Goal: Task Accomplishment & Management: Manage account settings

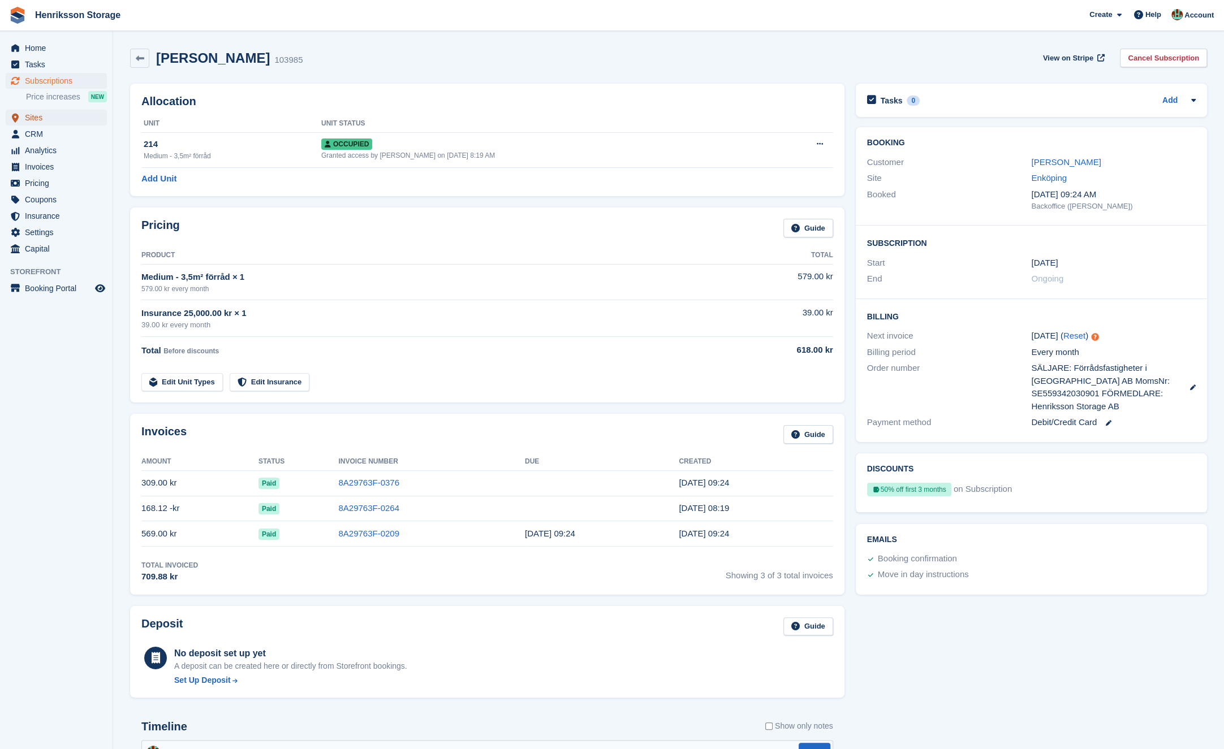
click at [59, 120] on span "Sites" at bounding box center [59, 118] width 68 height 16
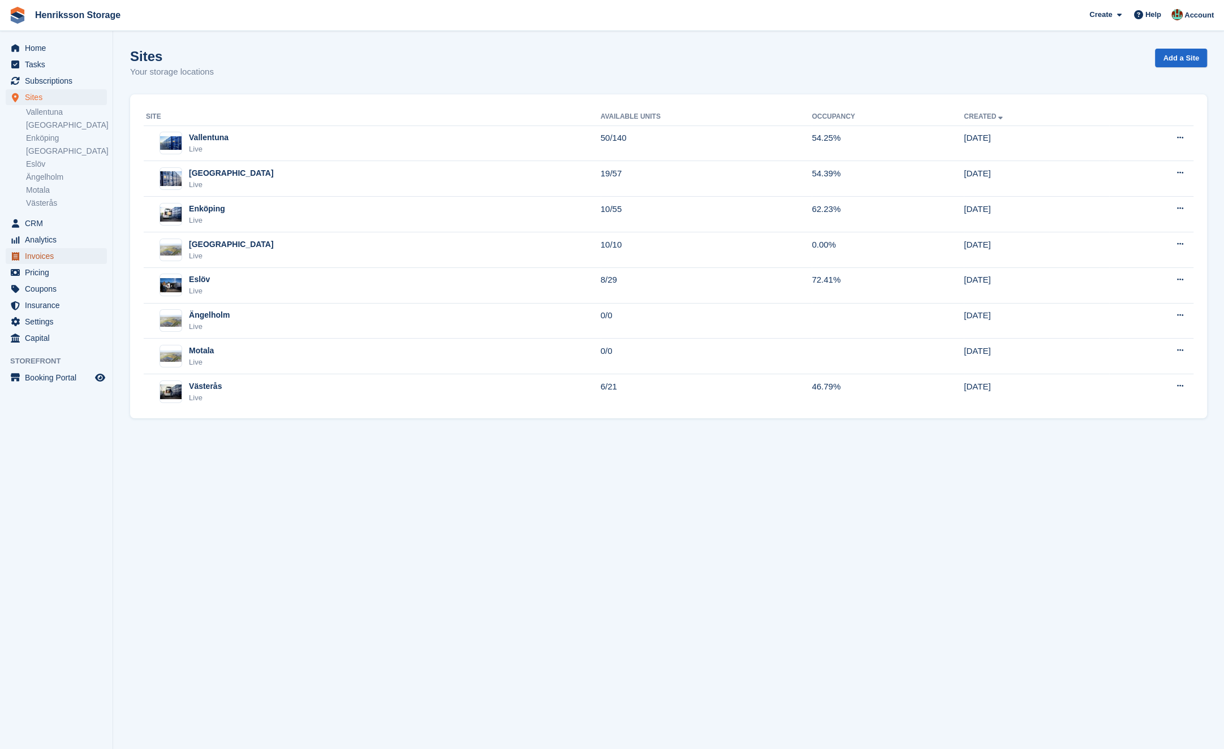
click at [62, 262] on span "Invoices" at bounding box center [59, 256] width 68 height 16
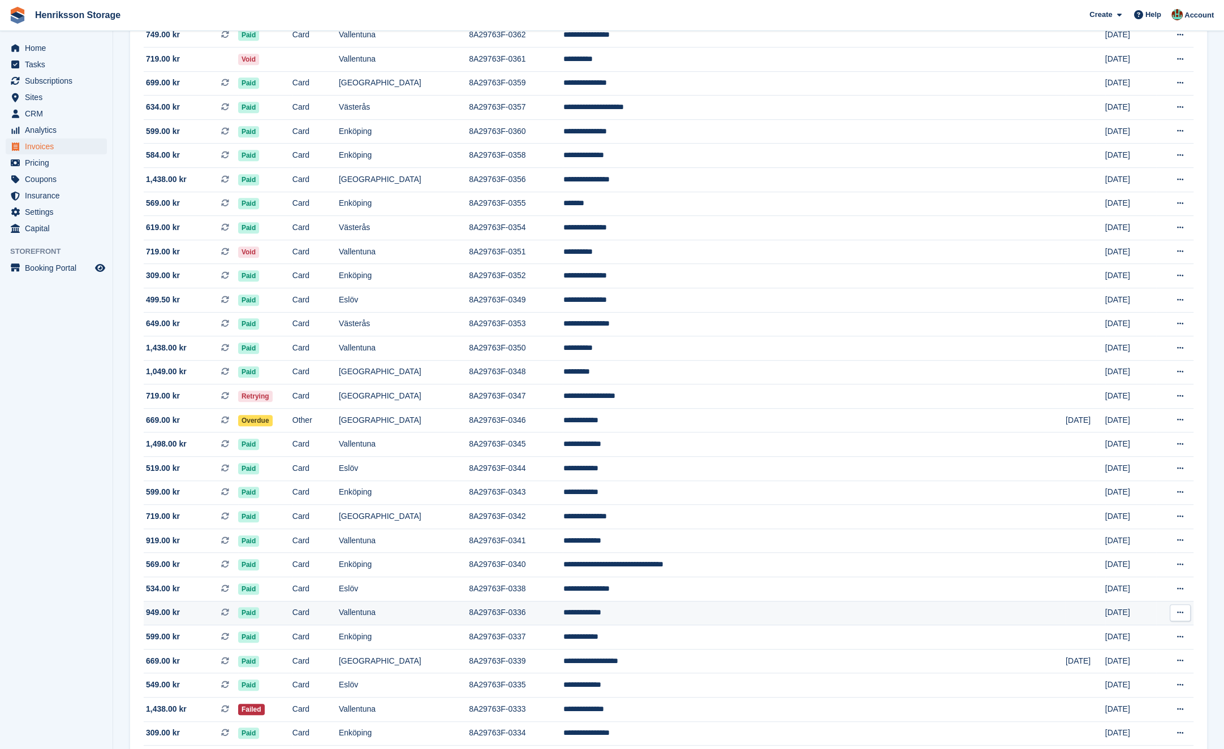
scroll to position [704, 0]
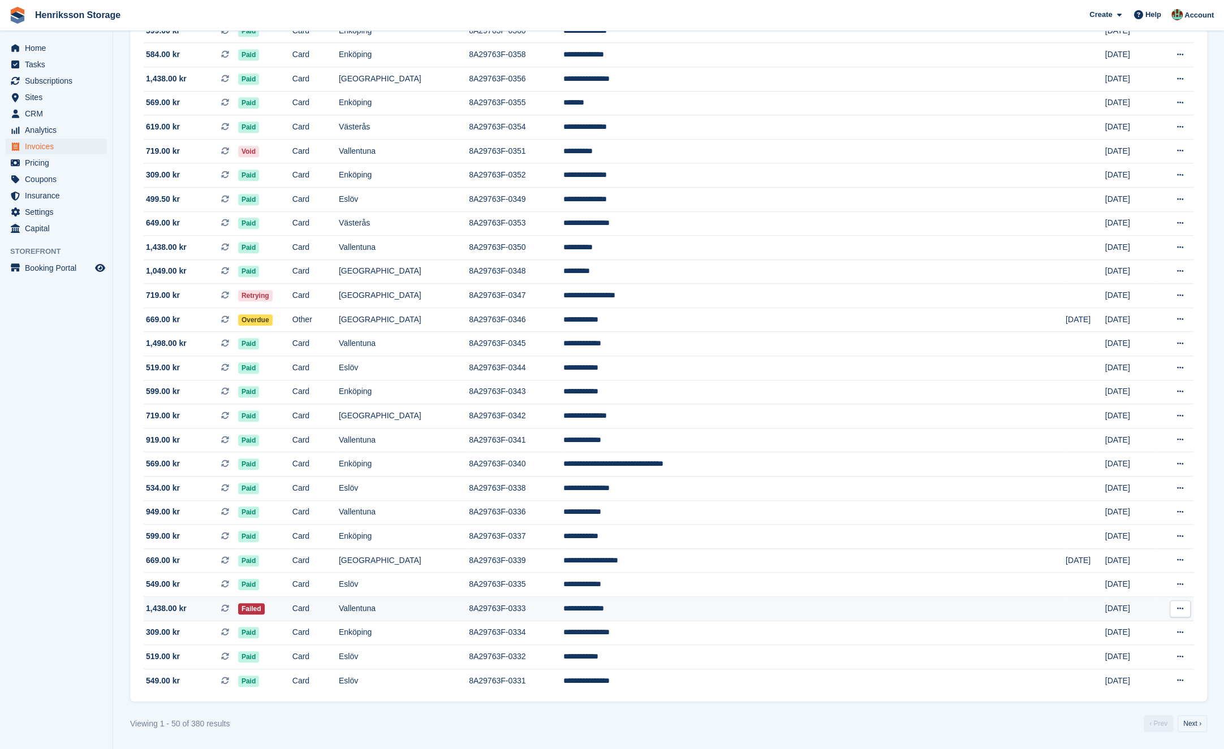
click at [339, 613] on td "Card" at bounding box center [315, 609] width 46 height 24
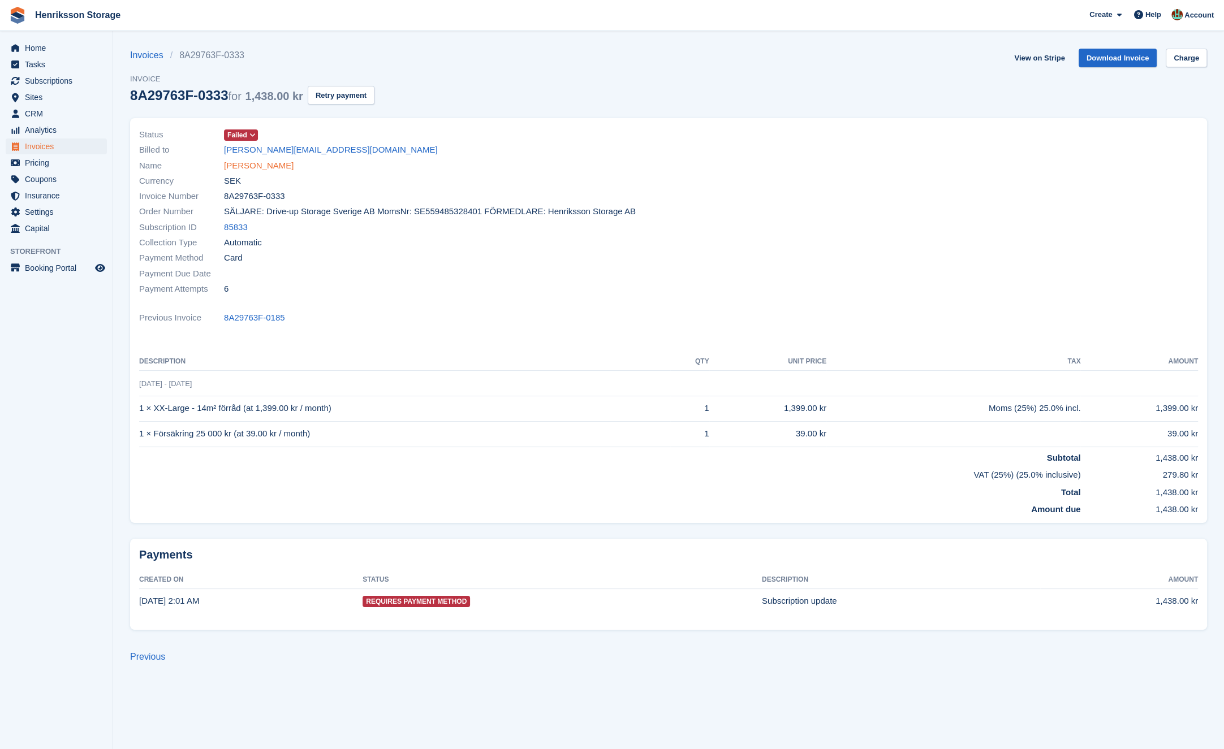
click at [257, 162] on link "[PERSON_NAME]" at bounding box center [259, 165] width 70 height 13
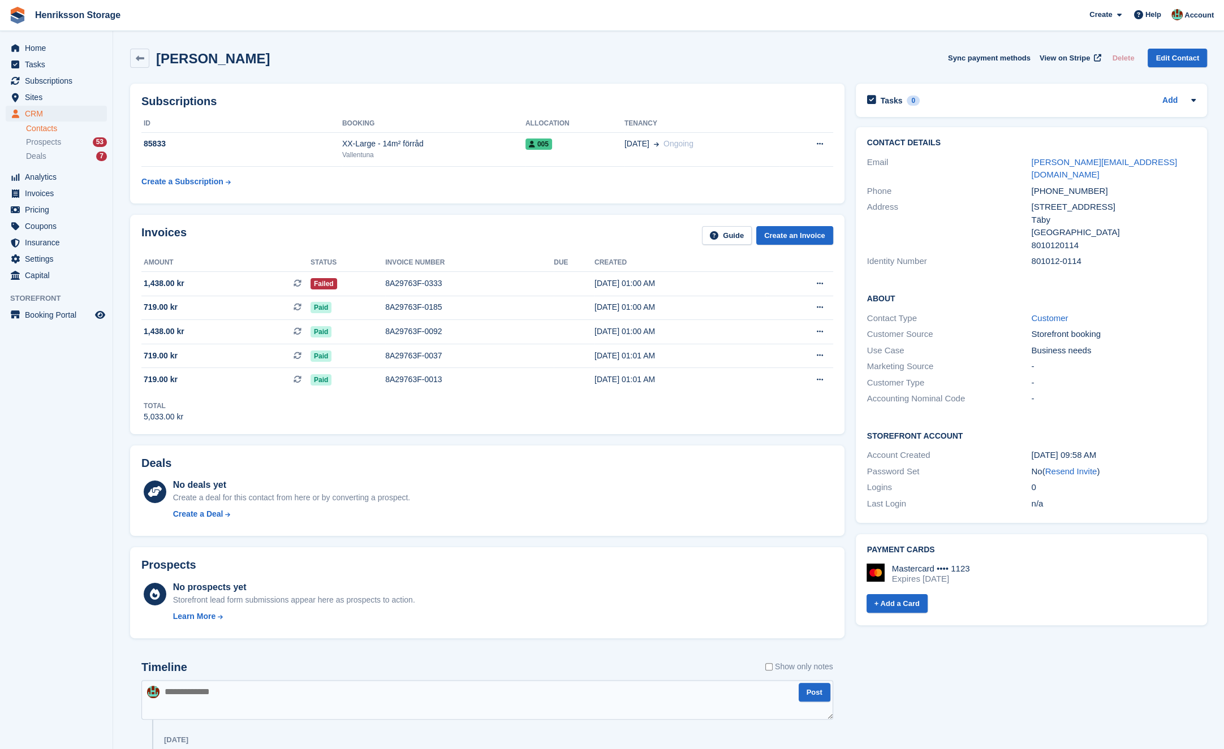
click at [961, 564] on div "Mastercard •••• 1123" at bounding box center [931, 569] width 78 height 10
click at [1022, 564] on div "Mastercard •••• 1123 Expires December 2027" at bounding box center [1030, 574] width 329 height 20
click at [916, 564] on div "Mastercard •••• 1123" at bounding box center [931, 569] width 78 height 10
click at [915, 564] on div "Mastercard •••• 1123" at bounding box center [931, 569] width 78 height 10
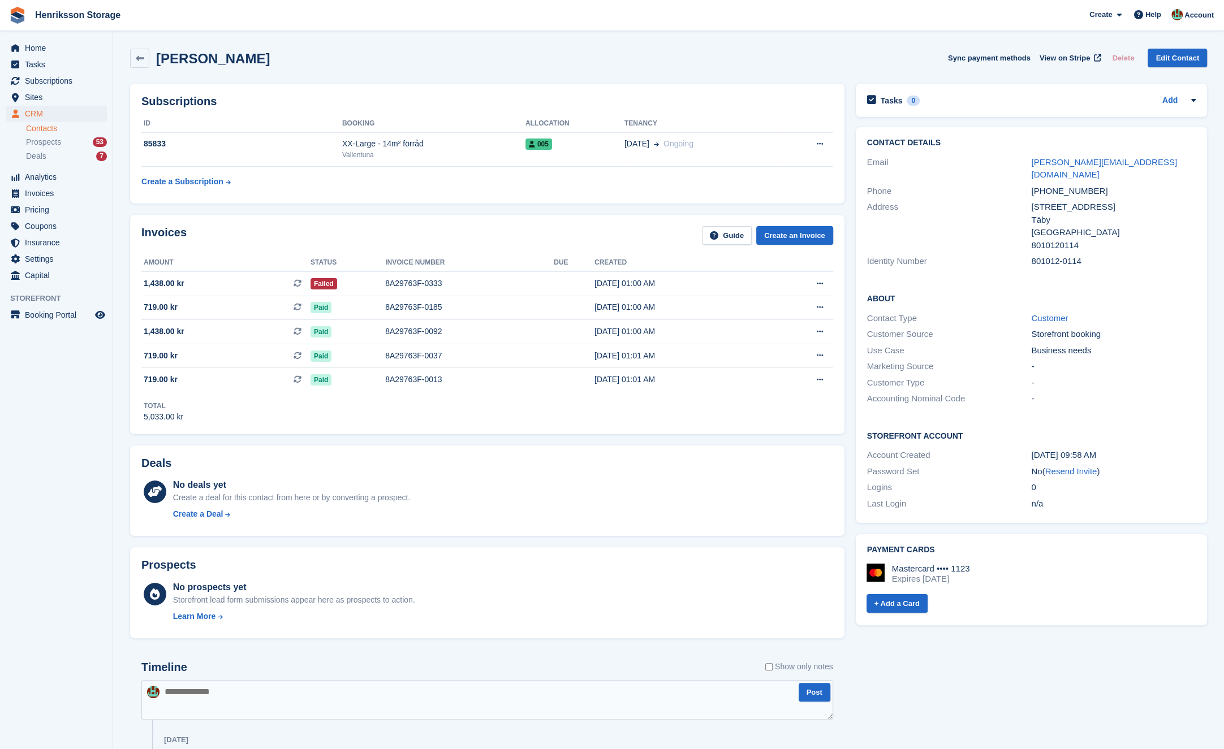
click at [970, 564] on div "Mastercard •••• 1123" at bounding box center [931, 569] width 78 height 10
click at [922, 564] on div "Mastercard •••• 1123" at bounding box center [931, 569] width 78 height 10
click at [942, 564] on div "Mastercard •••• 1123" at bounding box center [931, 569] width 78 height 10
click at [917, 564] on div "Mastercard •••• 1123" at bounding box center [931, 569] width 78 height 10
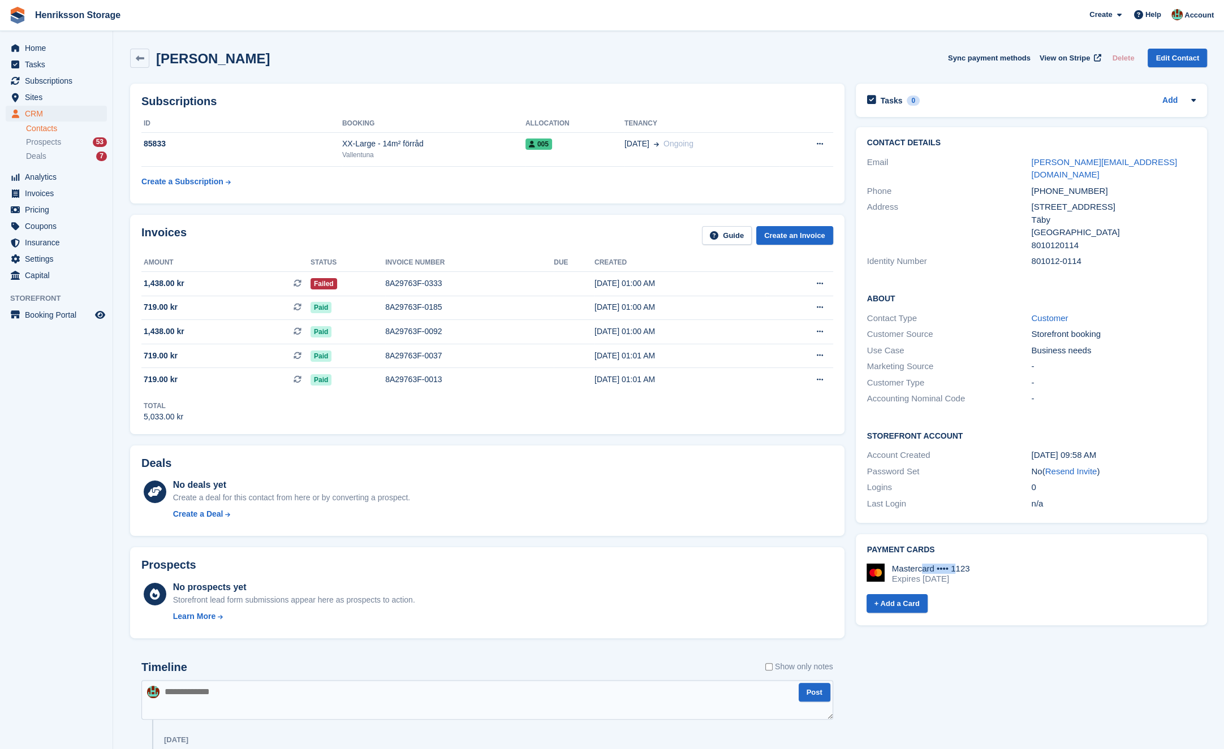
click at [917, 564] on div "Mastercard •••• 1123" at bounding box center [931, 569] width 78 height 10
click at [962, 564] on div "Mastercard •••• 1123" at bounding box center [931, 569] width 78 height 10
click at [969, 564] on div "Mastercard •••• 1123" at bounding box center [931, 569] width 78 height 10
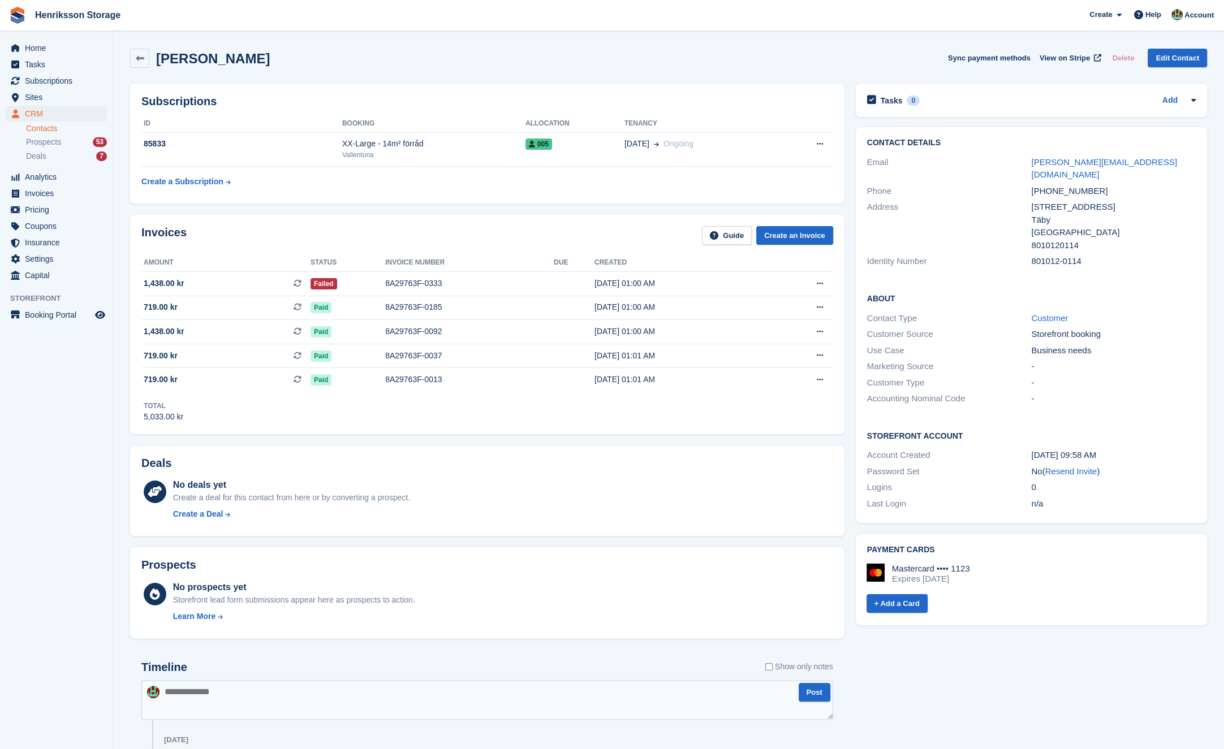
click at [970, 564] on div "Mastercard •••• 1123" at bounding box center [931, 569] width 78 height 10
click at [932, 574] on div "Expires December 2027" at bounding box center [931, 579] width 78 height 10
click at [914, 594] on link "+ Add a Card" at bounding box center [896, 603] width 61 height 19
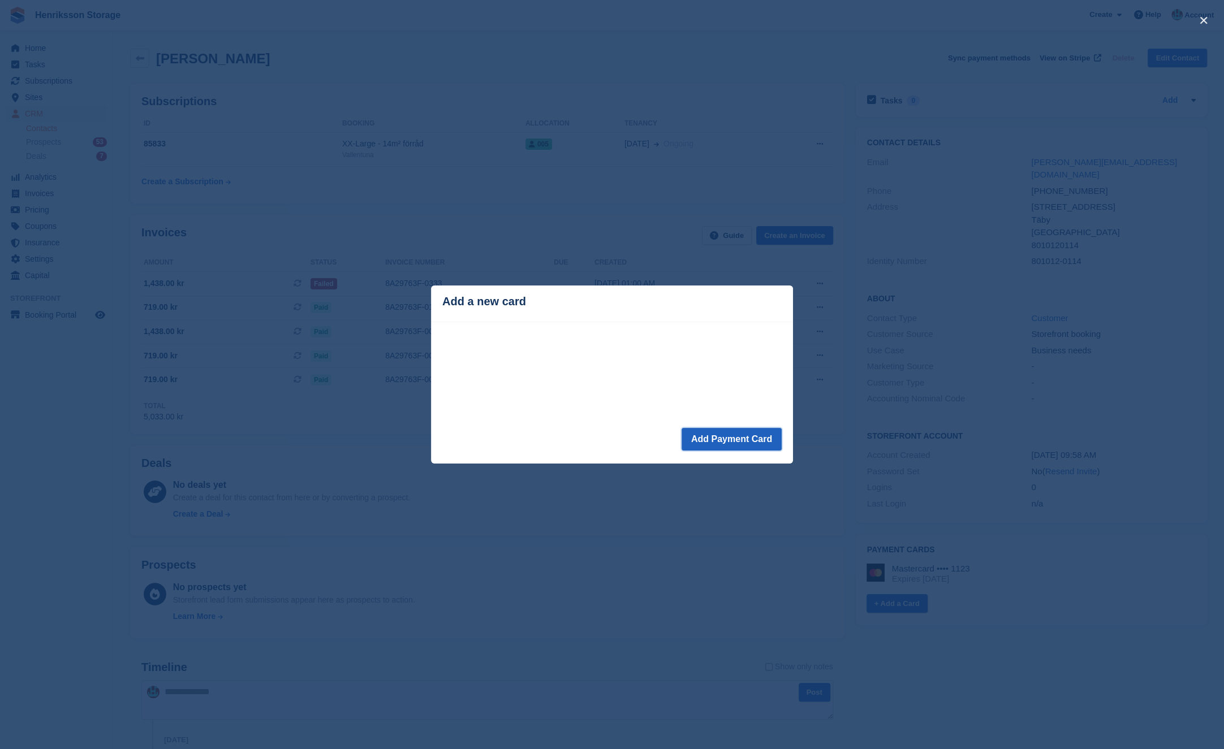
click at [729, 438] on button "Add Payment Card" at bounding box center [731, 439] width 100 height 23
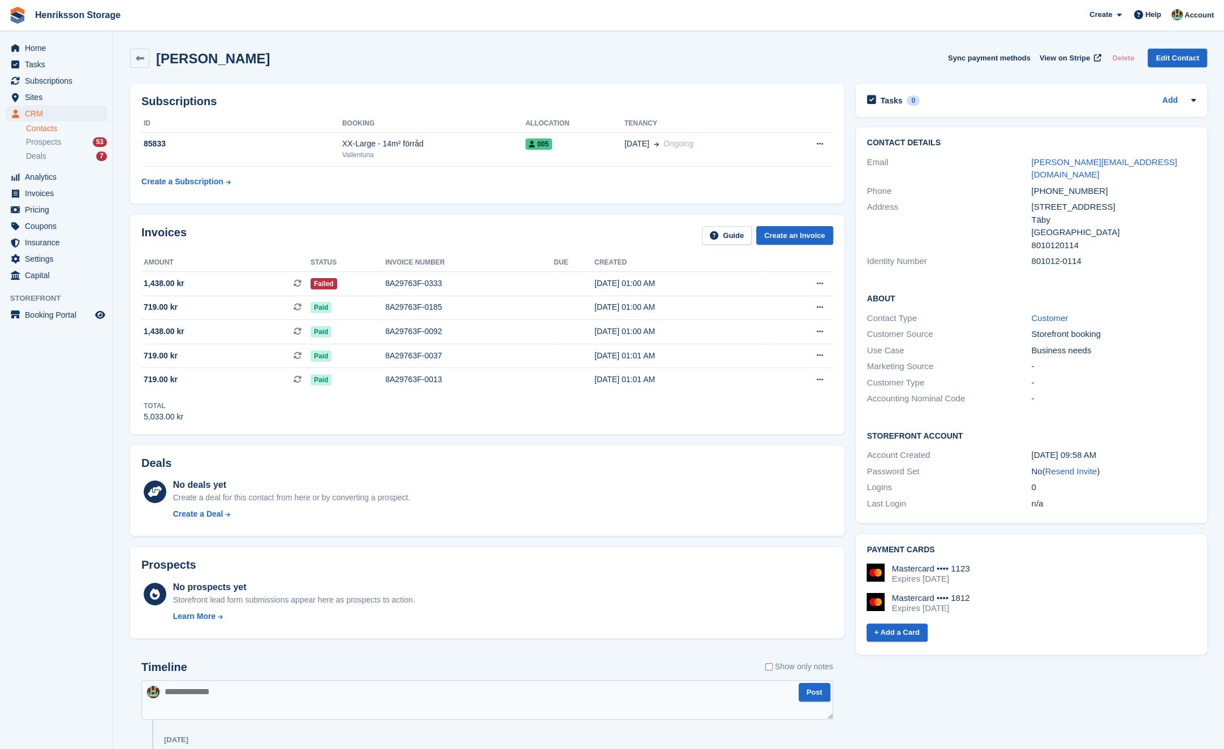
click at [1021, 593] on div "Mastercard •••• 1812 Expires [DATE]" at bounding box center [1030, 603] width 329 height 20
click at [479, 289] on td "8A29763F-0333" at bounding box center [469, 283] width 168 height 24
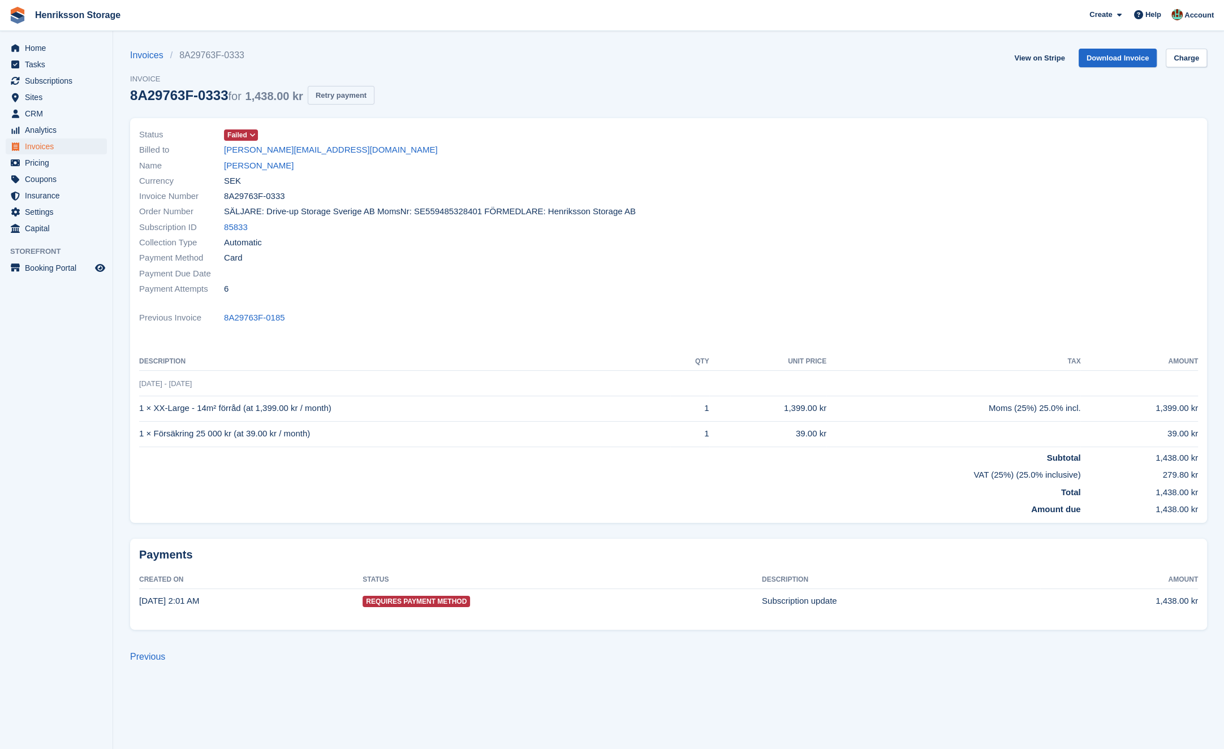
click at [363, 93] on button "Retry payment" at bounding box center [341, 95] width 67 height 19
click at [564, 376] on td "21 Sep - 21 Oct" at bounding box center [668, 383] width 1058 height 25
click at [1048, 56] on link "View on Stripe" at bounding box center [1038, 58] width 59 height 19
click at [386, 305] on div "Status Failed Billed to johan-sandberg@hotmail.se Name Johan Sandberg Currency …" at bounding box center [668, 320] width 1077 height 405
click at [391, 142] on div "Billed to johan-sandberg@hotmail.se" at bounding box center [400, 149] width 522 height 15
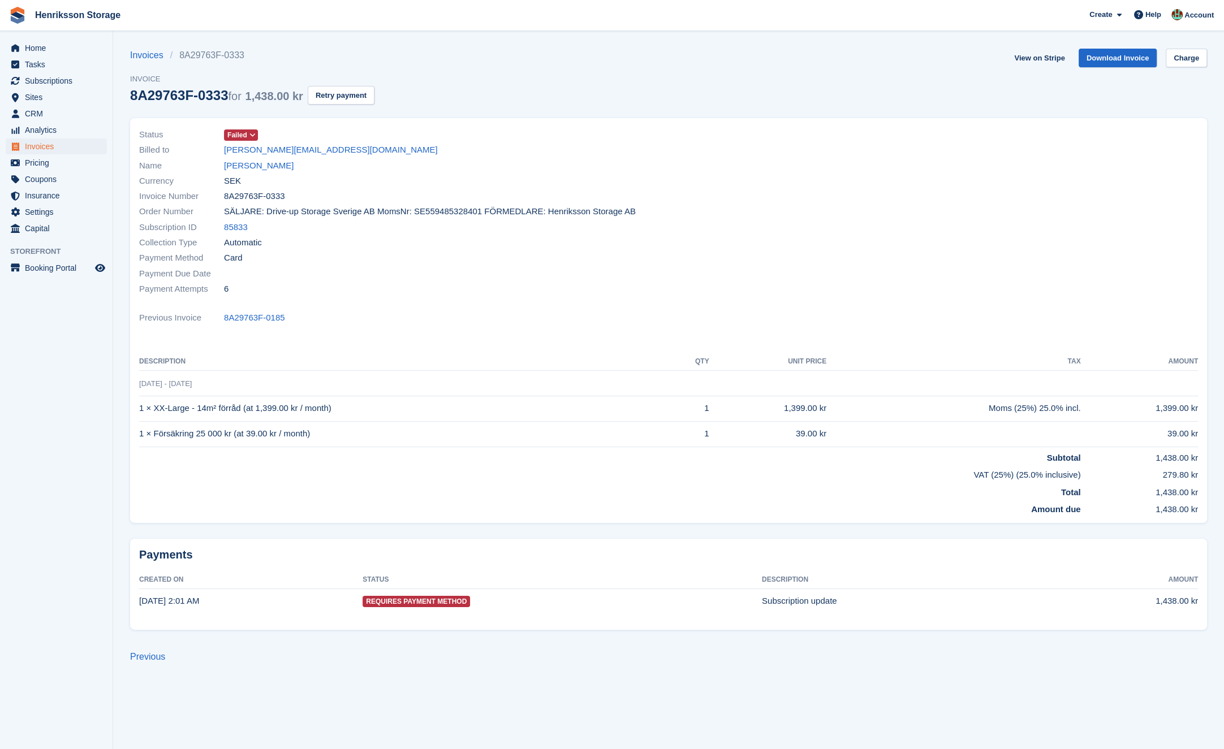
click at [404, 167] on div "Name [PERSON_NAME]" at bounding box center [400, 165] width 522 height 15
click at [253, 136] on icon at bounding box center [252, 135] width 6 height 7
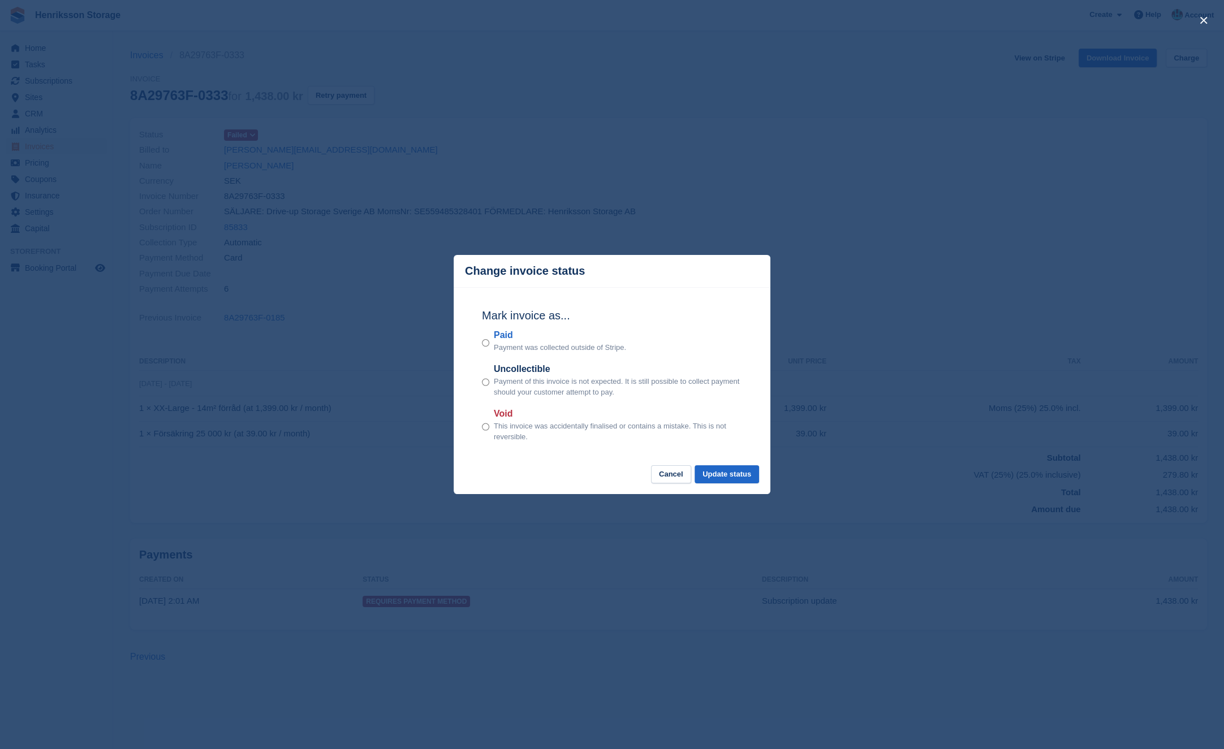
click at [558, 157] on div "close" at bounding box center [612, 374] width 1224 height 749
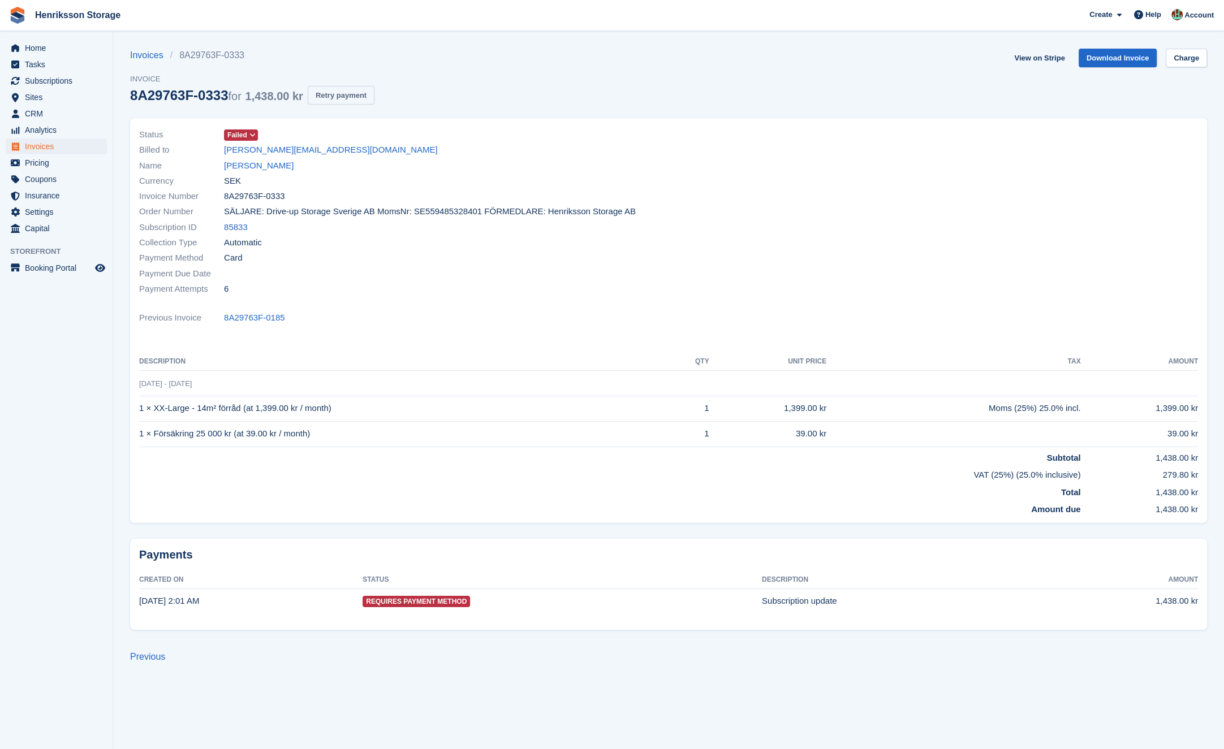
click at [374, 97] on button "Retry payment" at bounding box center [341, 95] width 67 height 19
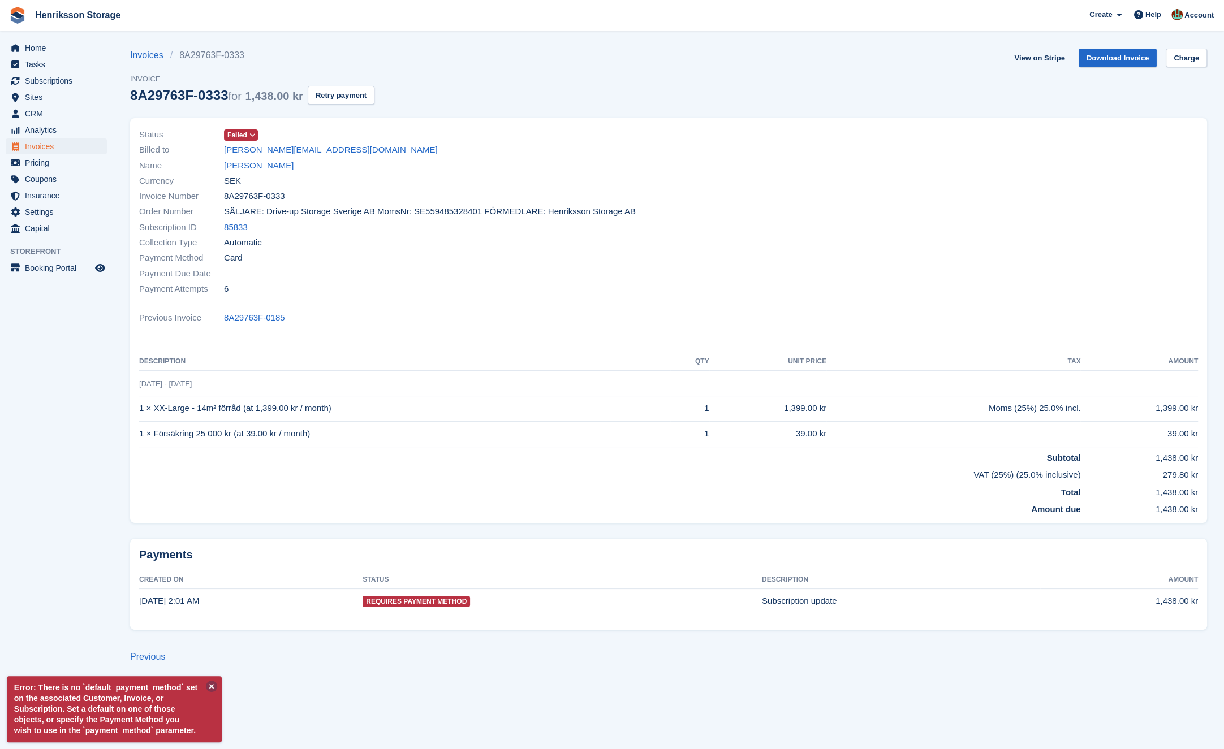
click at [214, 681] on button at bounding box center [211, 686] width 11 height 11
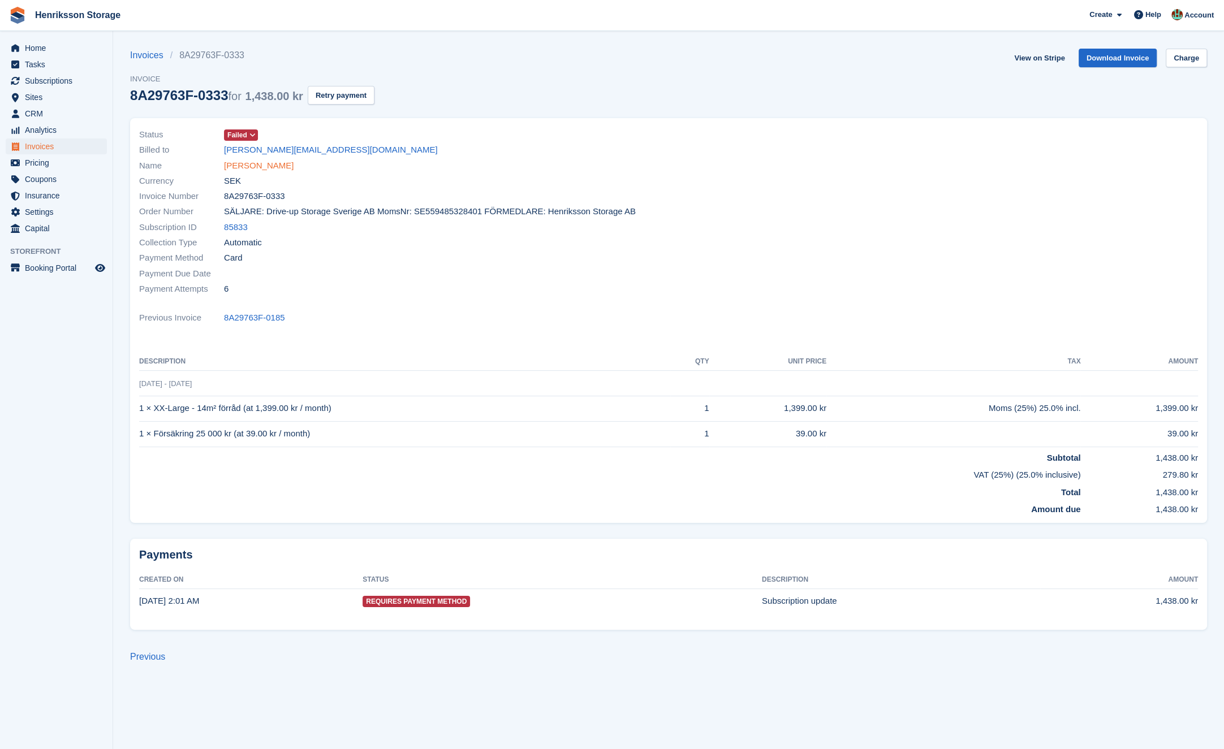
click at [241, 165] on link "[PERSON_NAME]" at bounding box center [259, 165] width 70 height 13
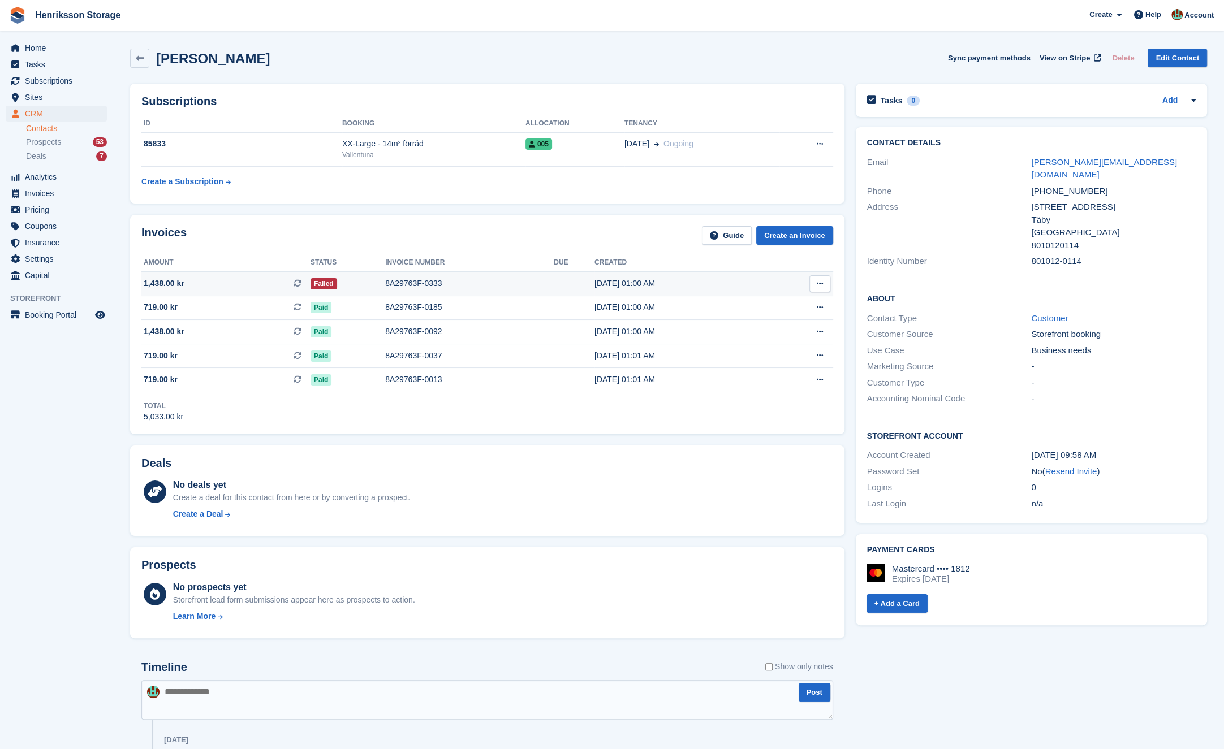
click at [817, 278] on button at bounding box center [819, 283] width 21 height 17
click at [637, 246] on div "Invoices Guide Create an Invoice" at bounding box center [487, 238] width 692 height 25
click at [554, 229] on div "Invoices Guide Create an Invoice" at bounding box center [487, 238] width 692 height 25
click at [174, 236] on h2 "Invoices" at bounding box center [163, 235] width 45 height 19
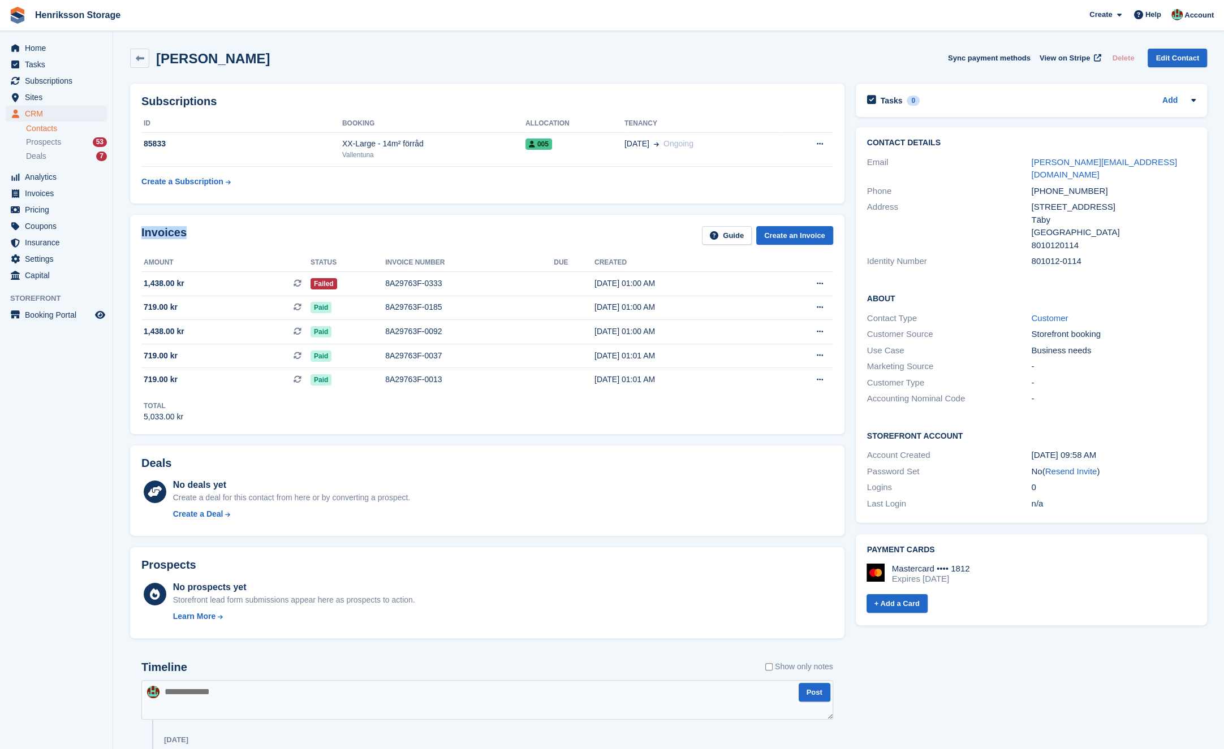
click at [218, 236] on div "Invoices Guide Create an Invoice" at bounding box center [487, 238] width 692 height 25
click at [166, 235] on h2 "Invoices" at bounding box center [163, 235] width 45 height 19
click at [264, 234] on div "Invoices Guide Create an Invoice" at bounding box center [487, 238] width 692 height 25
click at [504, 233] on div "Invoices Guide Create an Invoice" at bounding box center [487, 238] width 692 height 25
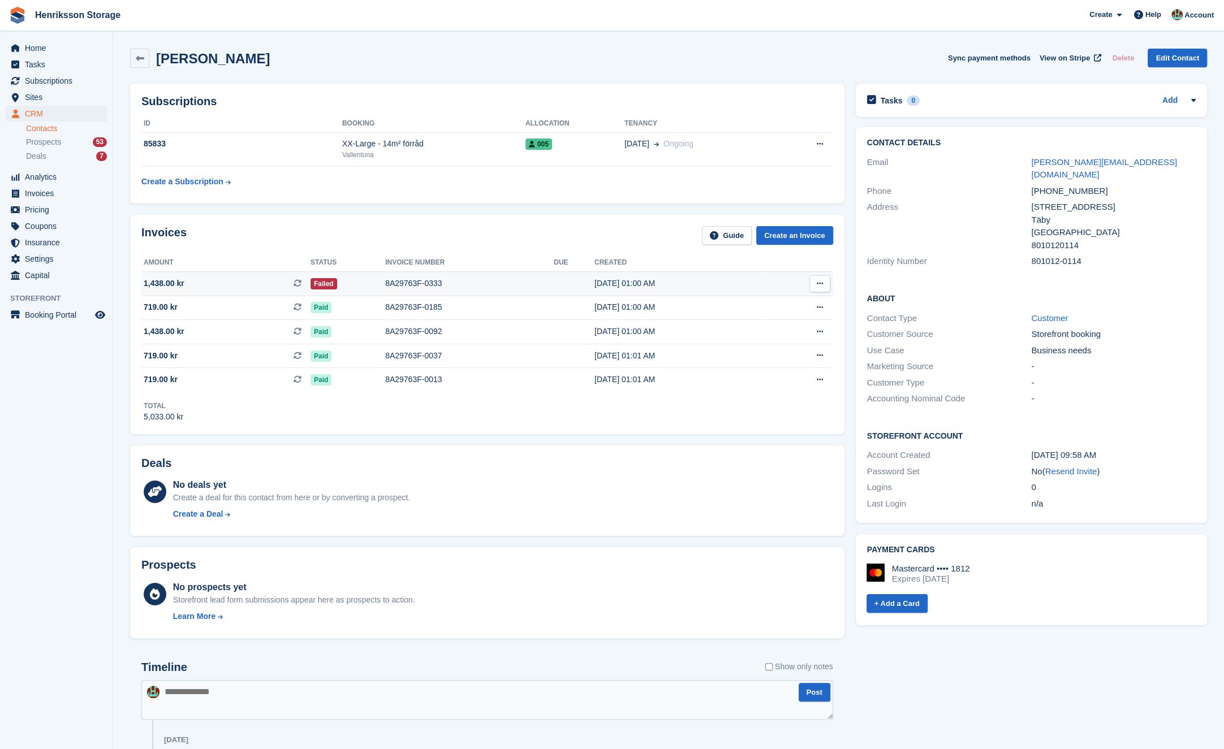
click at [217, 278] on span "1,438.00 kr This is a recurring subscription invoice." at bounding box center [225, 284] width 169 height 12
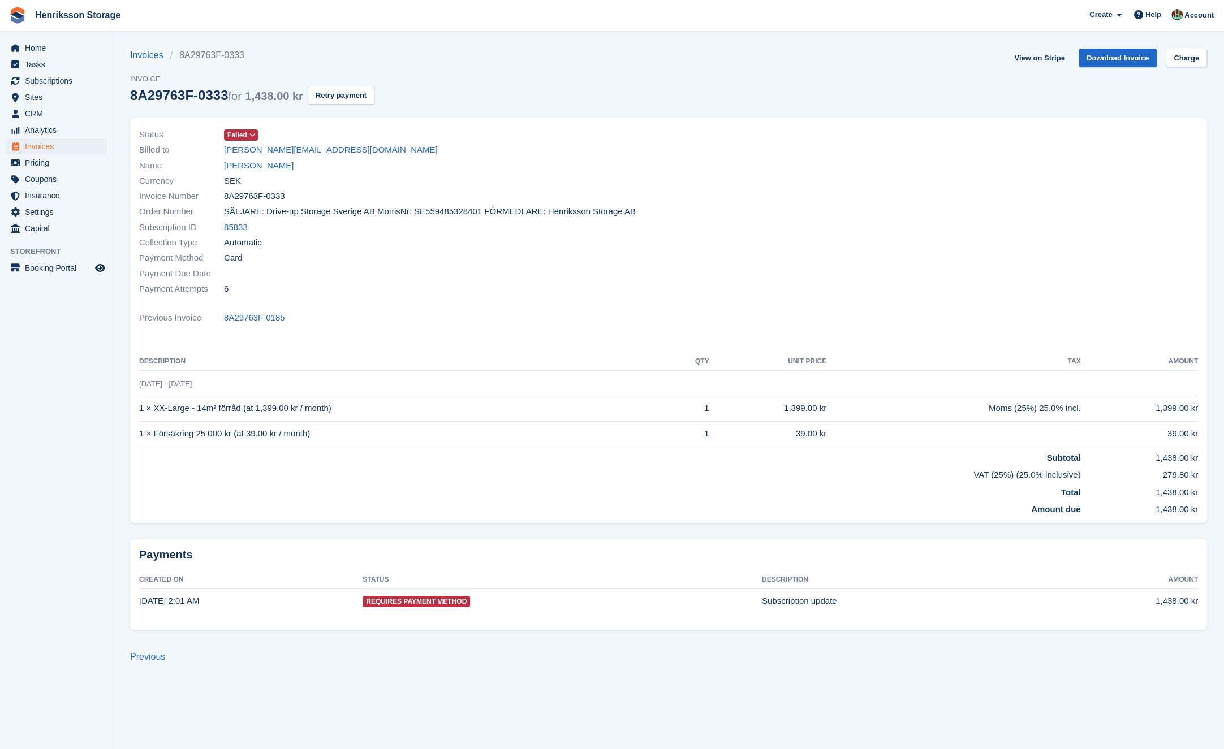
click at [245, 135] on span "Failed" at bounding box center [237, 135] width 20 height 10
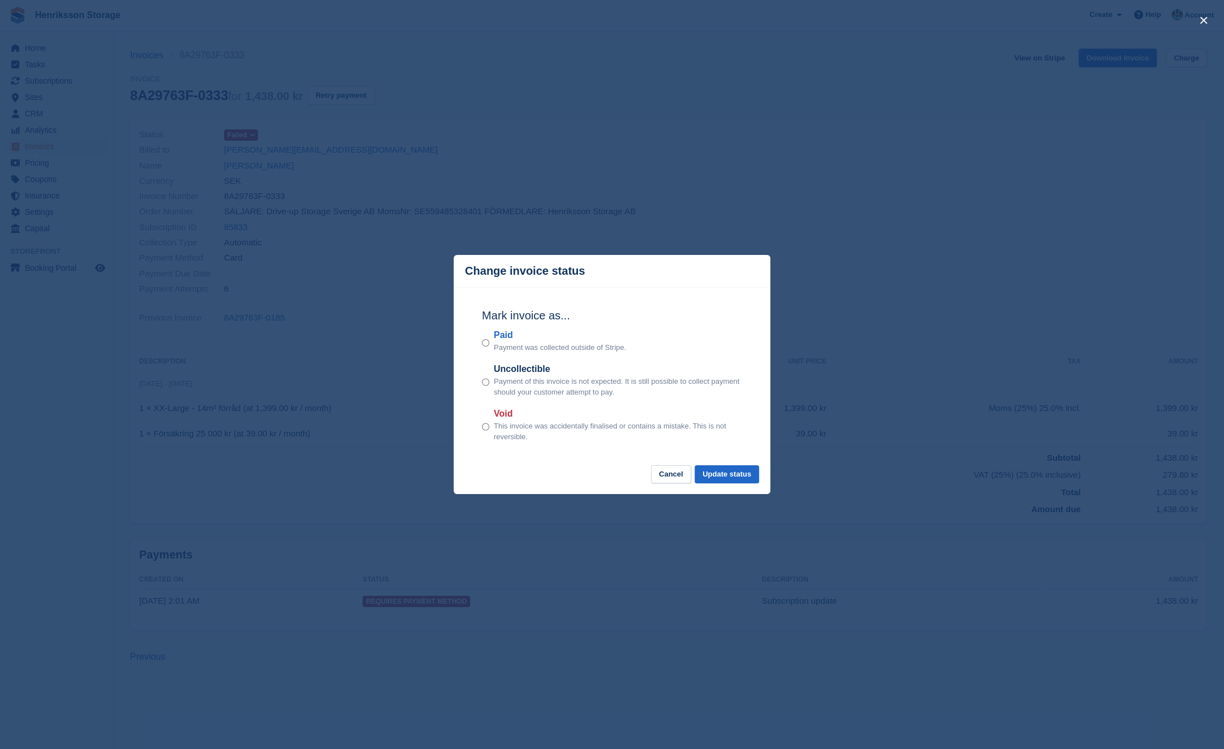
click at [711, 184] on div "close" at bounding box center [612, 374] width 1224 height 749
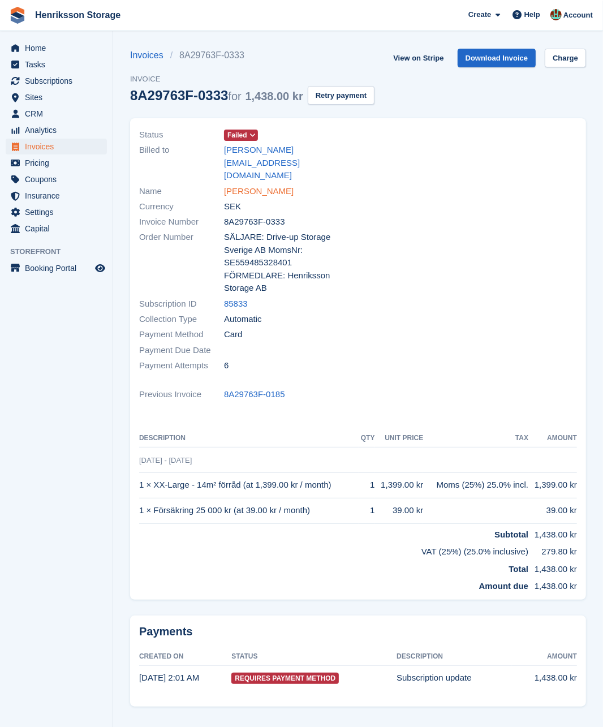
click at [255, 185] on link "[PERSON_NAME]" at bounding box center [259, 191] width 70 height 13
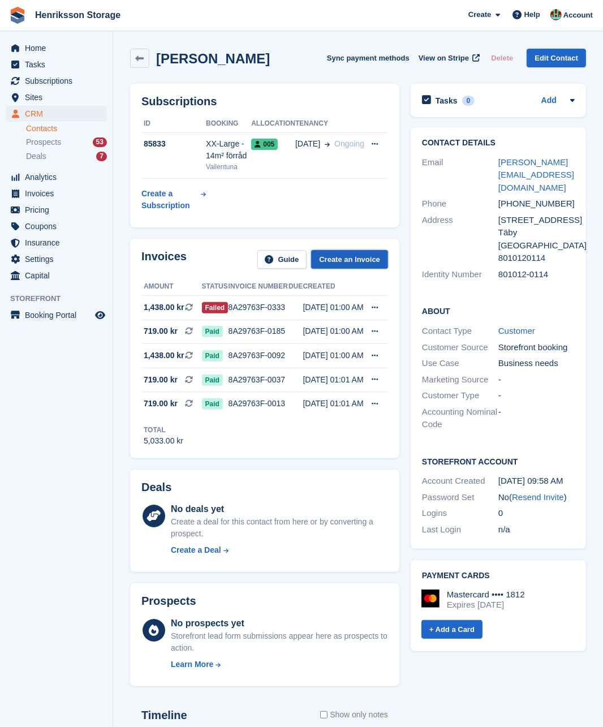
click at [341, 262] on link "Create an Invoice" at bounding box center [349, 259] width 77 height 19
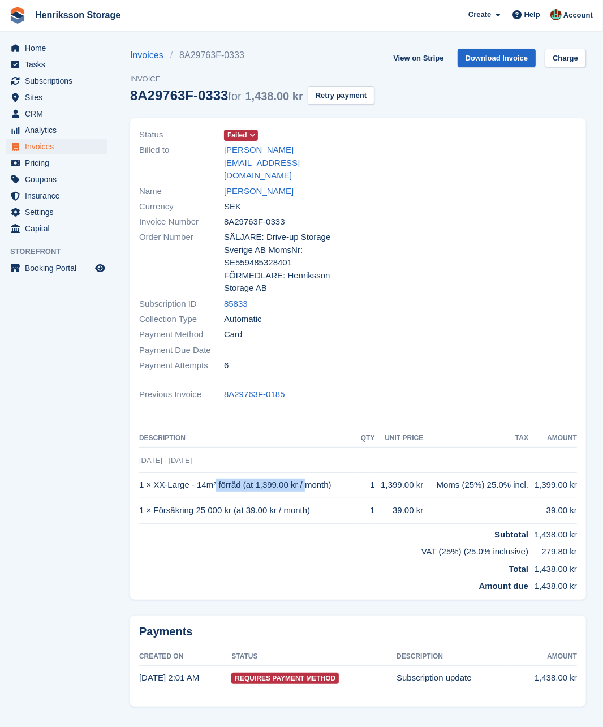
drag, startPoint x: 240, startPoint y: 475, endPoint x: 139, endPoint y: 469, distance: 102.0
click at [139, 472] on td "1 × XX-Large - 14m² förråd (at 1,399.00 kr / month)" at bounding box center [248, 484] width 219 height 25
copy td "1 × XX-Large - 14m² förråd"
click at [271, 498] on td "1 × Försäkring 25 000 kr (at 39.00 kr / month)" at bounding box center [248, 510] width 219 height 25
drag, startPoint x: 326, startPoint y: 496, endPoint x: 197, endPoint y: 495, distance: 128.9
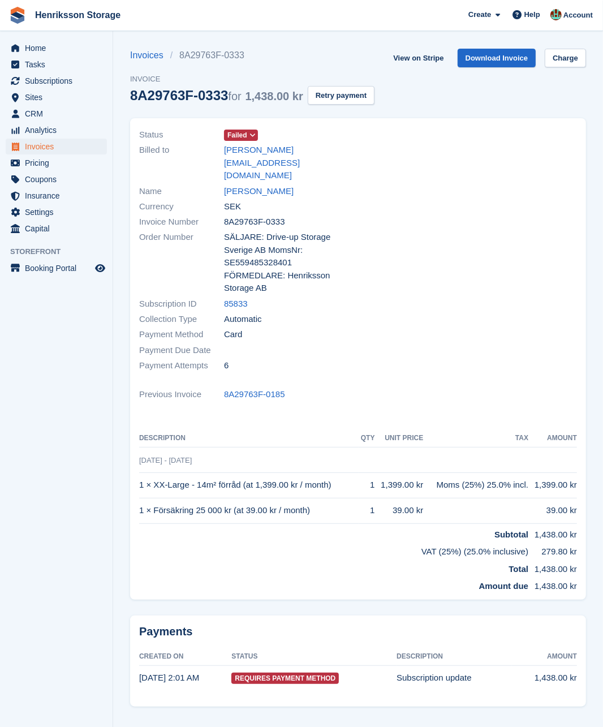
click at [198, 498] on td "1 × Försäkring 25 000 kr (at 39.00 kr / month)" at bounding box center [248, 510] width 219 height 25
click at [186, 498] on td "1 × Försäkring 25 000 kr (at 39.00 kr / month)" at bounding box center [248, 510] width 219 height 25
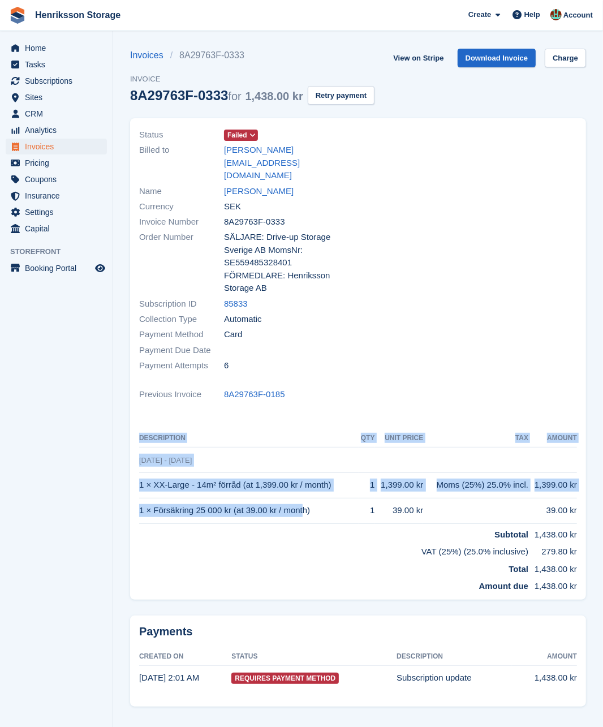
drag, startPoint x: 235, startPoint y: 499, endPoint x: 137, endPoint y: 498, distance: 98.4
click at [139, 499] on div "Status Failed Billed to johan-sandberg@hotmail.se Name Johan Sandberg Currency …" at bounding box center [358, 358] width 456 height 481
copy div "Description QTY Unit Price Tax Amount 21 Sep - 21 Oct 1 × XX-Large - 14m² förrå…"
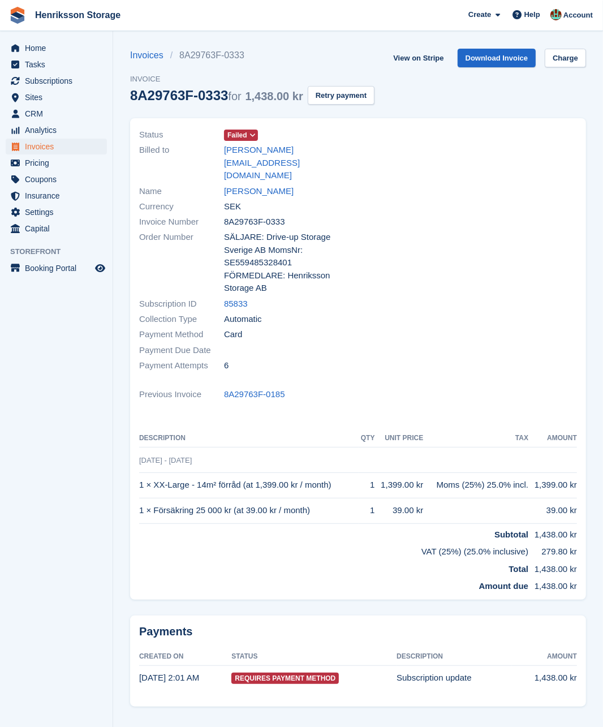
click at [179, 498] on td "1 × Försäkring 25 000 kr (at 39.00 kr / month)" at bounding box center [248, 510] width 219 height 25
drag, startPoint x: 234, startPoint y: 497, endPoint x: 140, endPoint y: 496, distance: 93.9
click at [140, 498] on td "1 × Försäkring 25 000 kr (at 39.00 kr / month)" at bounding box center [248, 510] width 219 height 25
copy td "1 × Försäkring 25 000 kr"
click at [251, 185] on link "Johan Sandberg" at bounding box center [259, 191] width 70 height 13
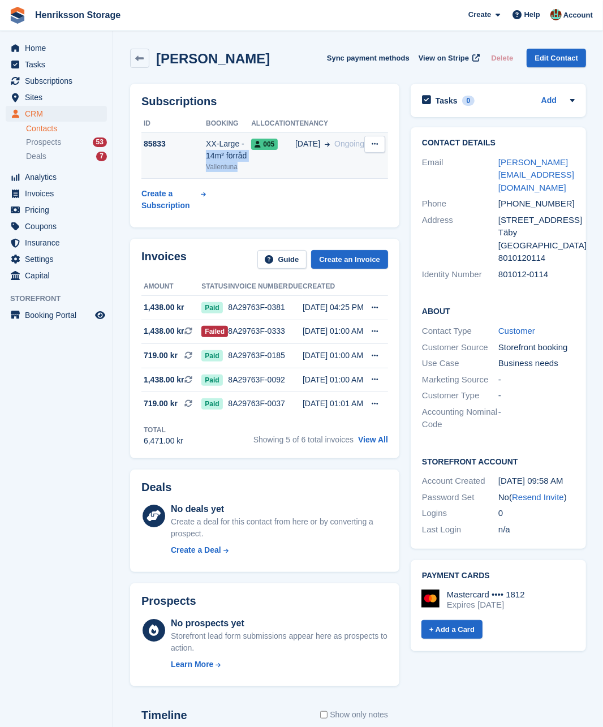
click at [247, 147] on tr "85833 XX-Large - 14m² förråd Vallentuna 005 21 May Ongoing Cancel subscription" at bounding box center [264, 155] width 247 height 46
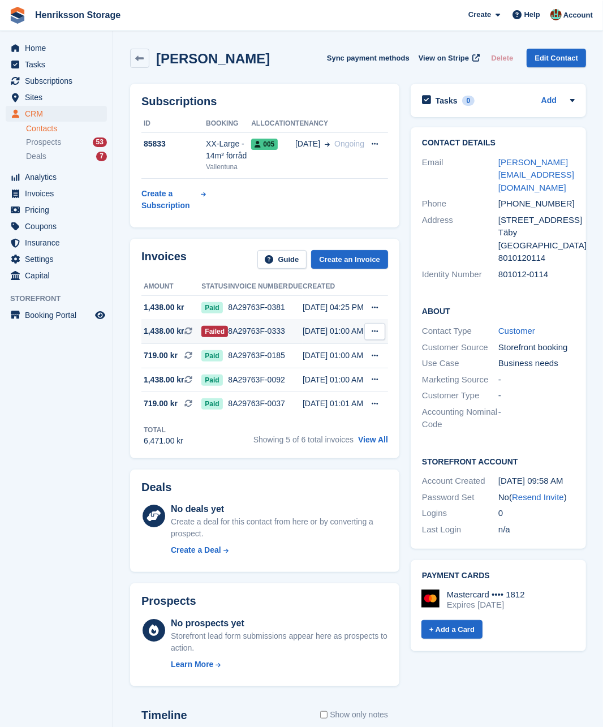
click at [275, 337] on div "8A29763F-0333" at bounding box center [258, 331] width 60 height 12
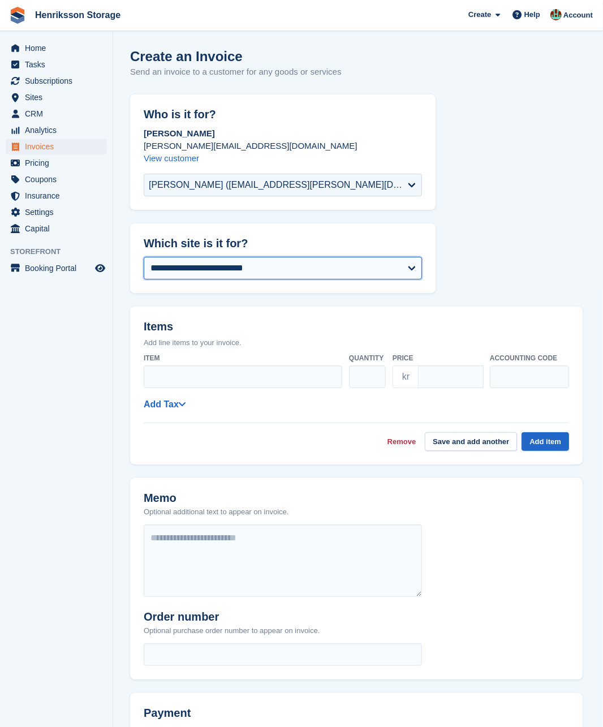
click at [364, 264] on select "**********" at bounding box center [283, 268] width 278 height 23
select select "****"
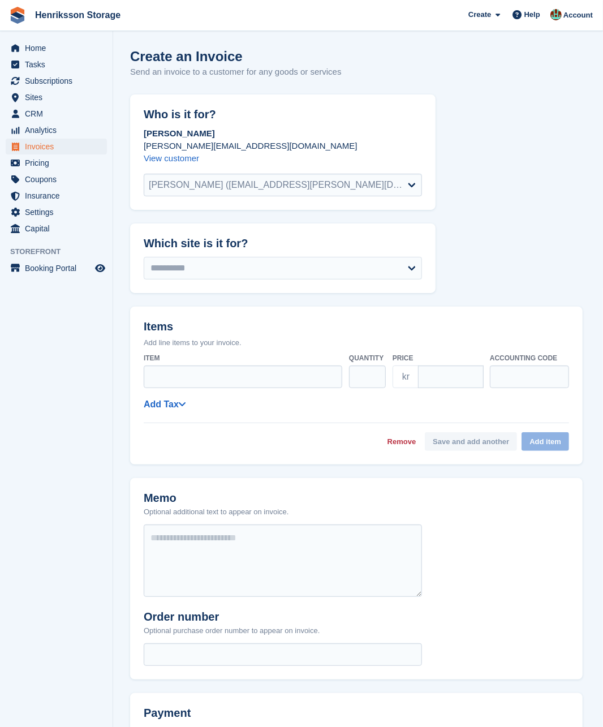
scroll to position [23, 0]
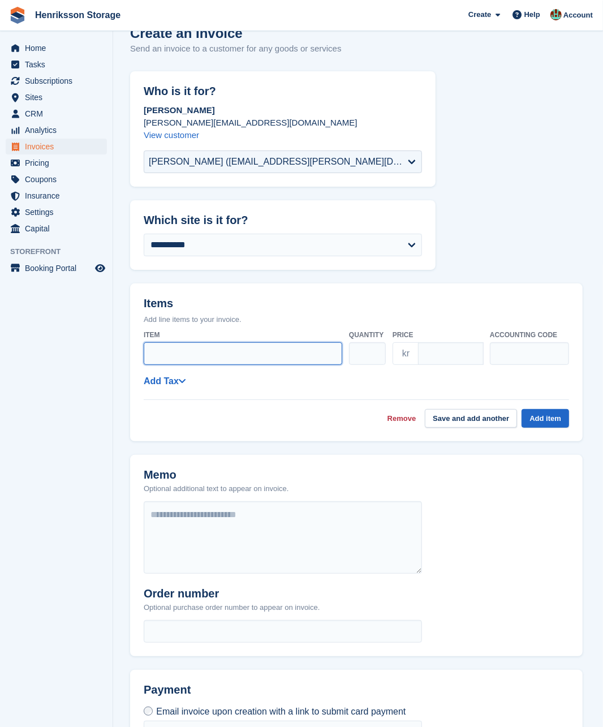
click at [271, 355] on input "Item" at bounding box center [243, 353] width 198 height 23
type input "*"
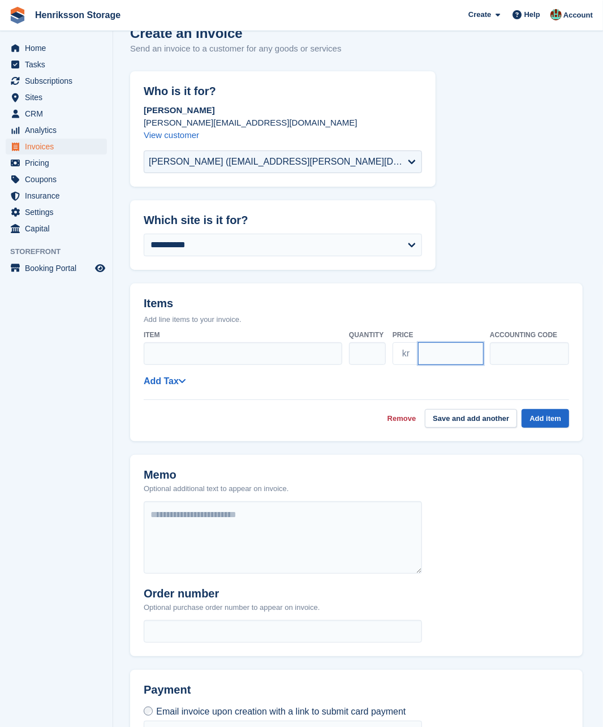
click at [438, 352] on input "****" at bounding box center [451, 353] width 66 height 23
type input "****"
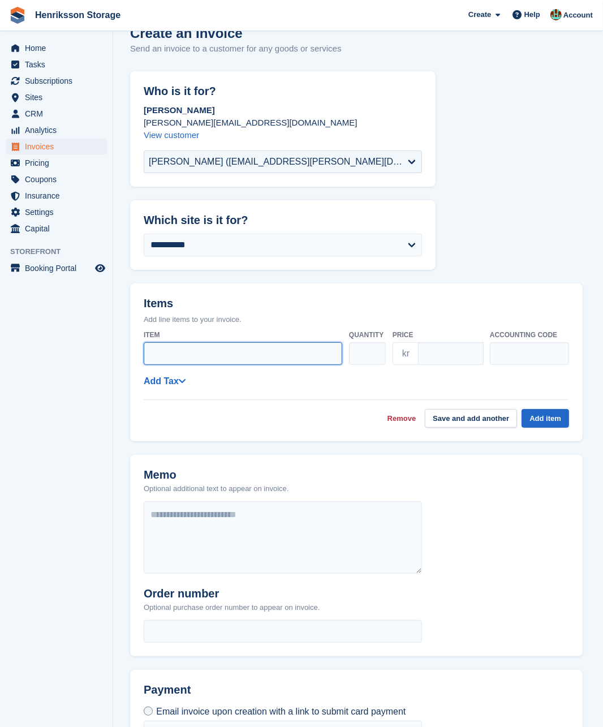
drag, startPoint x: 197, startPoint y: 351, endPoint x: 195, endPoint y: 356, distance: 6.1
click at [197, 351] on input "Item" at bounding box center [243, 353] width 198 height 23
paste input "**********"
type input "**********"
click at [172, 380] on link "Add Tax" at bounding box center [165, 381] width 42 height 10
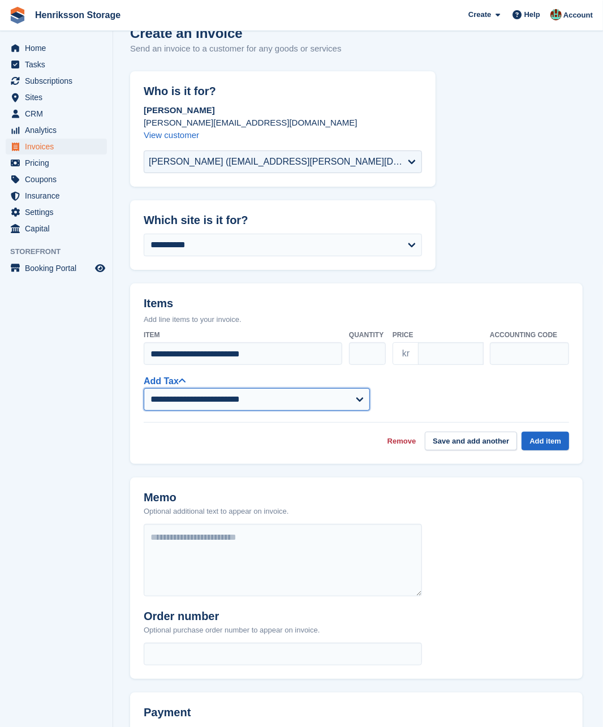
click at [313, 407] on select "**********" at bounding box center [257, 399] width 226 height 23
select select "****"
click at [144, 388] on select "**********" at bounding box center [257, 399] width 226 height 23
click at [487, 439] on button "Save and add another" at bounding box center [471, 440] width 92 height 19
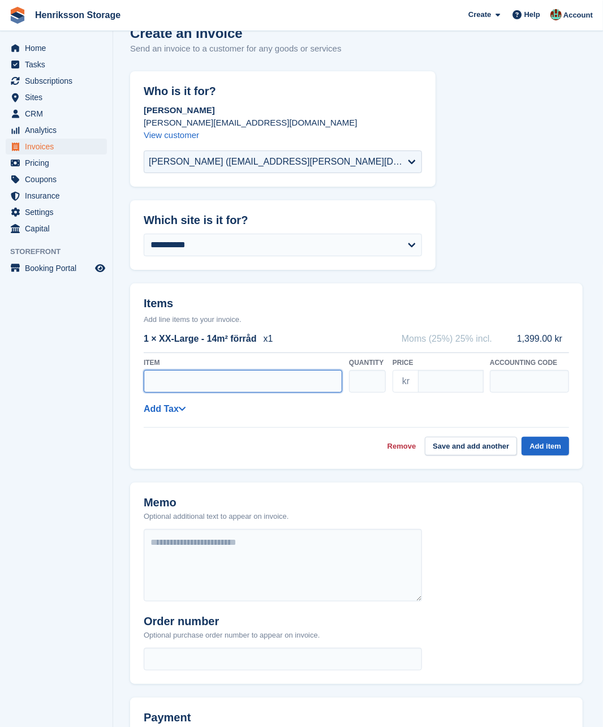
click at [223, 383] on input "Item" at bounding box center [243, 381] width 198 height 23
paste input "**********"
type input "**********"
click at [519, 381] on input "text" at bounding box center [529, 381] width 79 height 23
click at [443, 381] on input "****" at bounding box center [451, 381] width 66 height 23
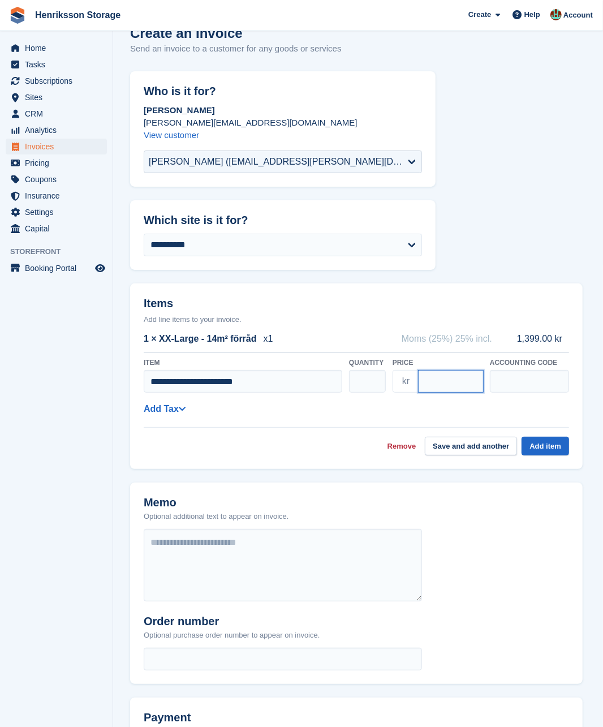
click at [443, 381] on input "****" at bounding box center [451, 381] width 66 height 23
type input "**"
click at [150, 408] on link "Add Tax" at bounding box center [165, 409] width 42 height 10
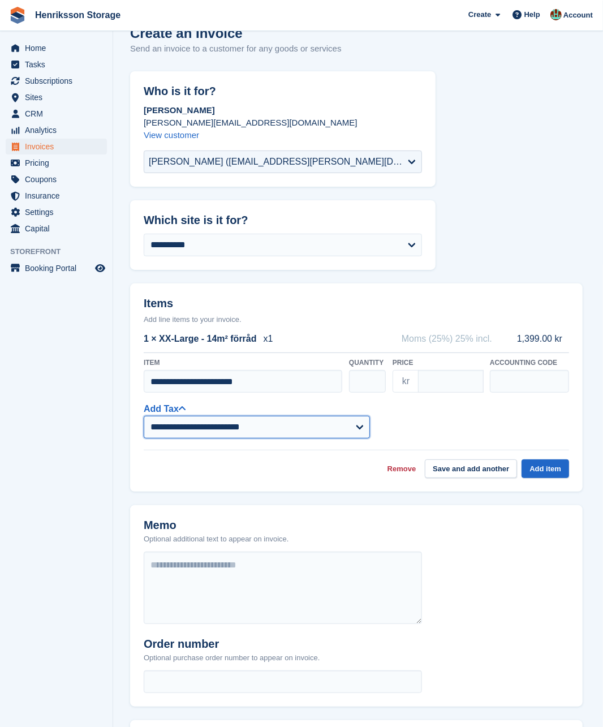
click at [192, 426] on select "**********" at bounding box center [257, 427] width 226 height 23
select select "****"
click at [144, 416] on select "**********" at bounding box center [257, 427] width 226 height 23
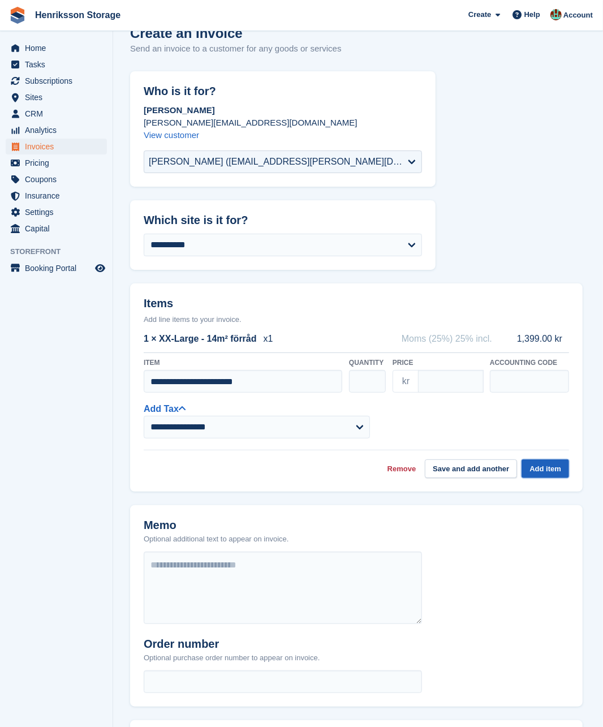
click at [544, 468] on button "Add item" at bounding box center [544, 468] width 47 height 19
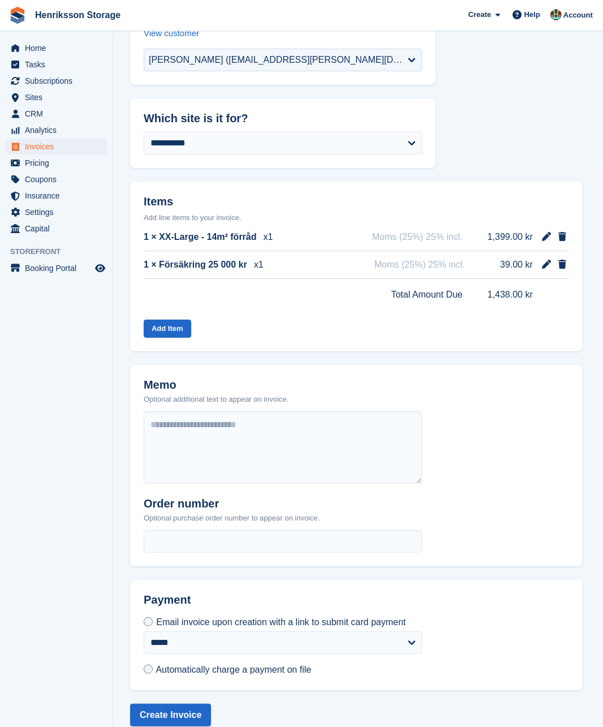
scroll to position [139, 0]
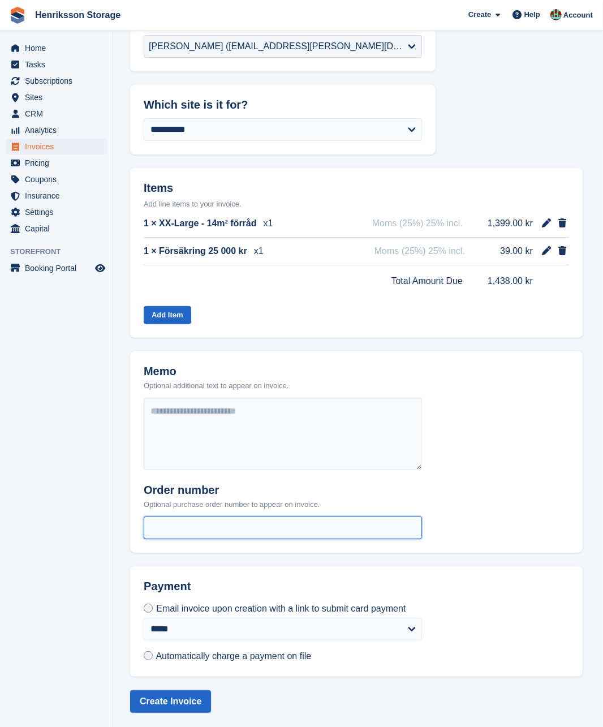
click at [209, 523] on input "text" at bounding box center [283, 527] width 278 height 23
paste input "**********"
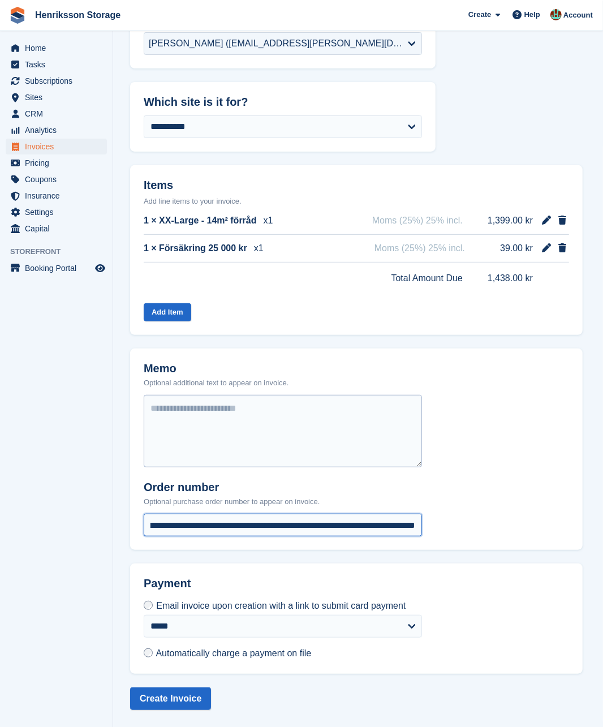
scroll to position [150, 0]
type input "**********"
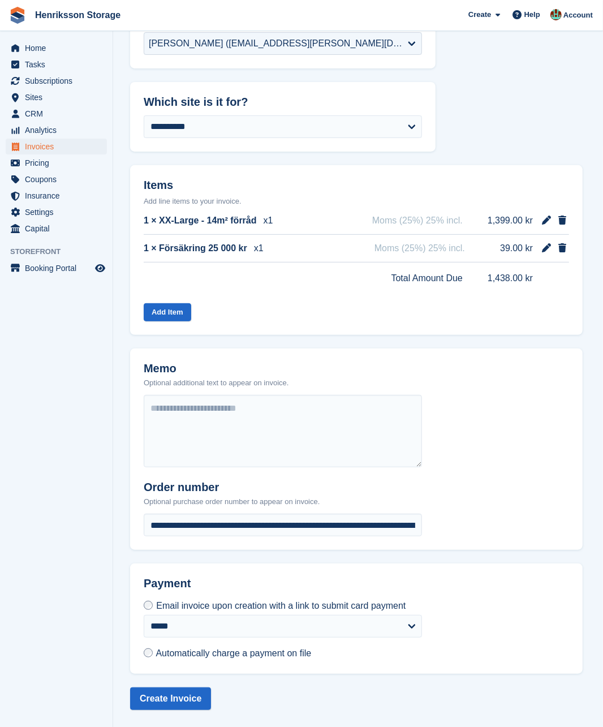
scroll to position [140, 0]
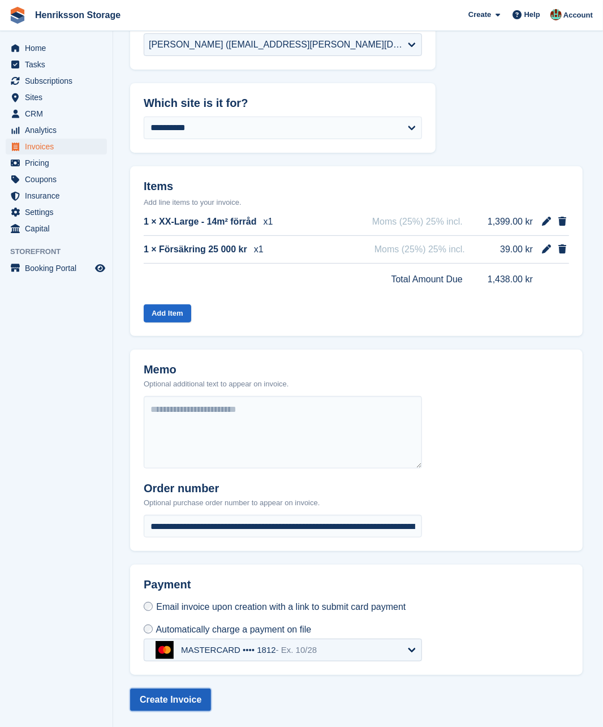
click at [183, 696] on button "Create Invoice" at bounding box center [170, 699] width 81 height 23
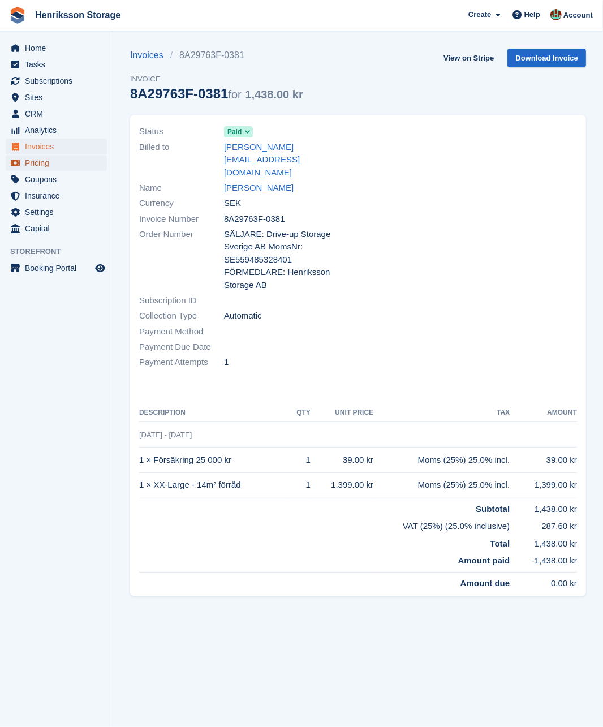
click at [60, 155] on span "Pricing" at bounding box center [59, 163] width 68 height 16
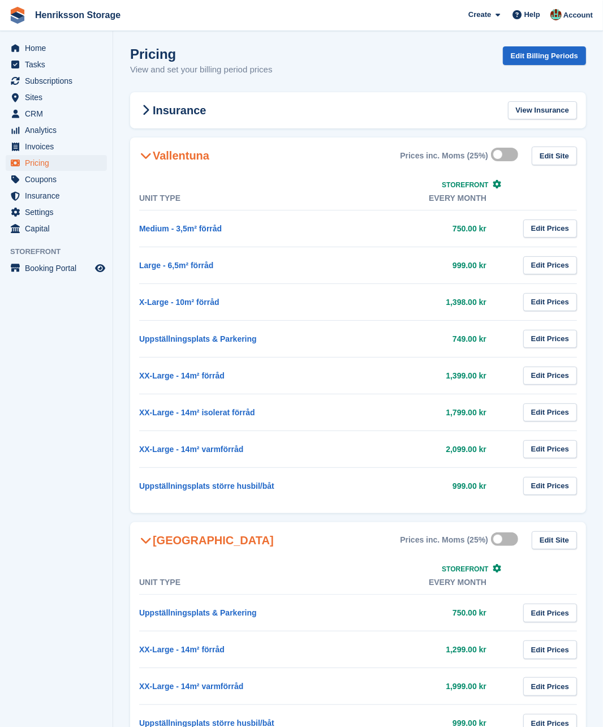
scroll to position [3, 0]
click at [49, 148] on span "Invoices" at bounding box center [59, 147] width 68 height 16
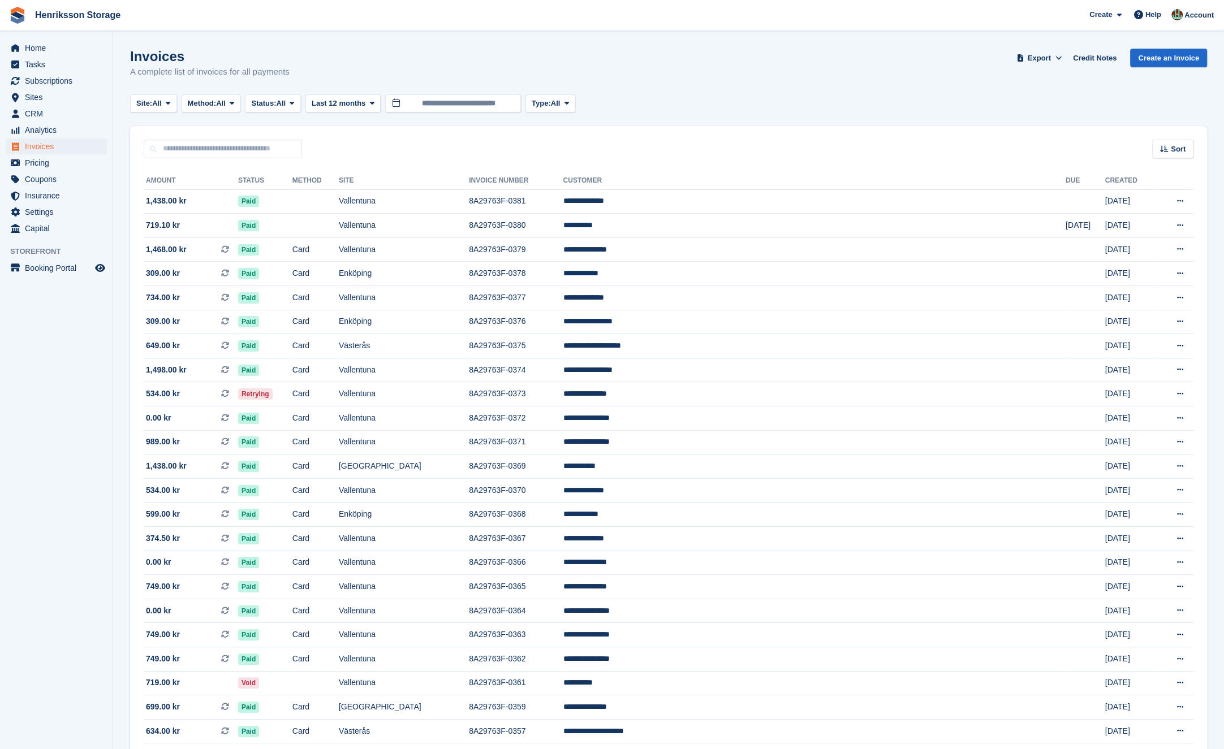
click at [429, 142] on div "Sort Sort by Date created Created (oldest first) Created (newest first)" at bounding box center [668, 142] width 1077 height 32
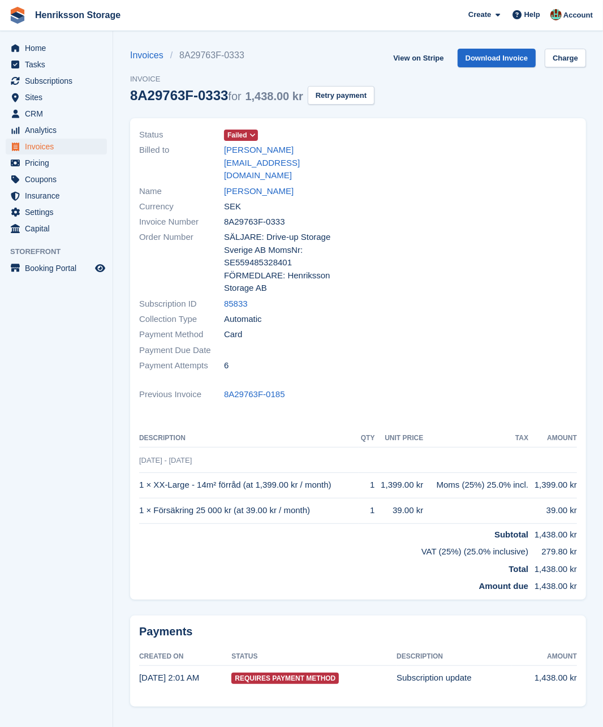
click at [254, 139] on icon at bounding box center [252, 135] width 6 height 7
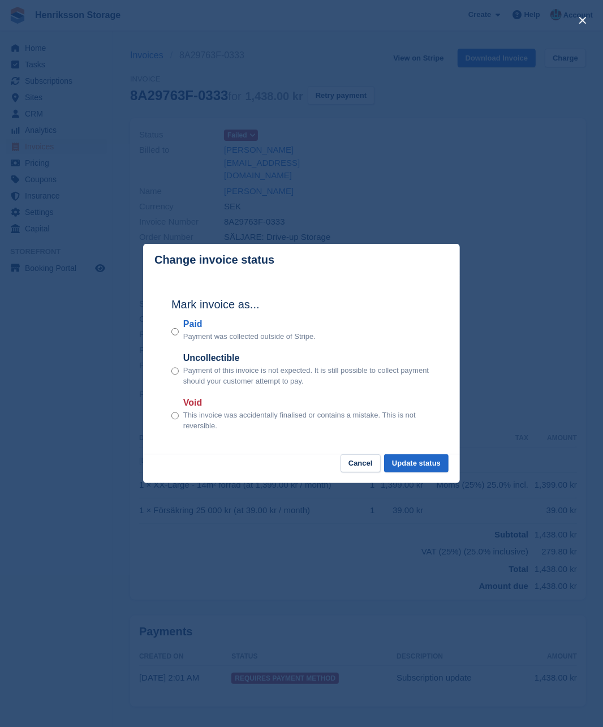
click at [185, 411] on p "This invoice was accidentally finalised or contains a mistake. This is not reve…" at bounding box center [307, 420] width 248 height 22
click at [411, 468] on button "Update status" at bounding box center [416, 463] width 64 height 19
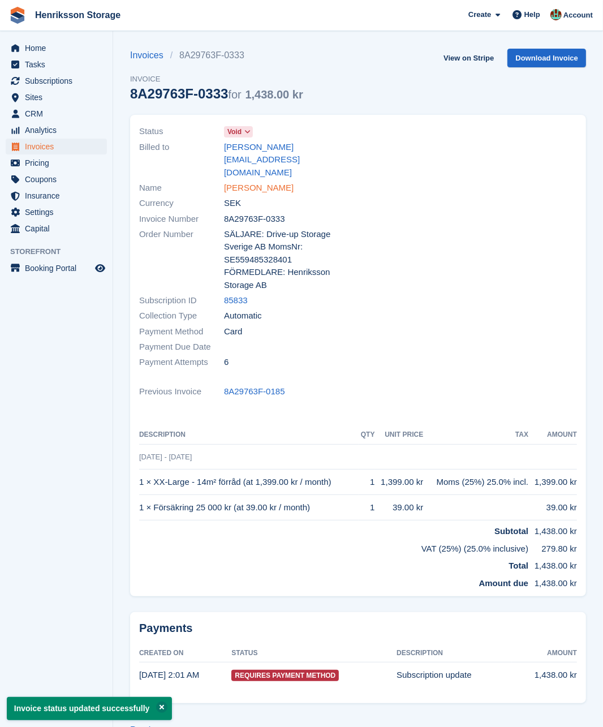
click at [271, 182] on link "[PERSON_NAME]" at bounding box center [259, 188] width 70 height 13
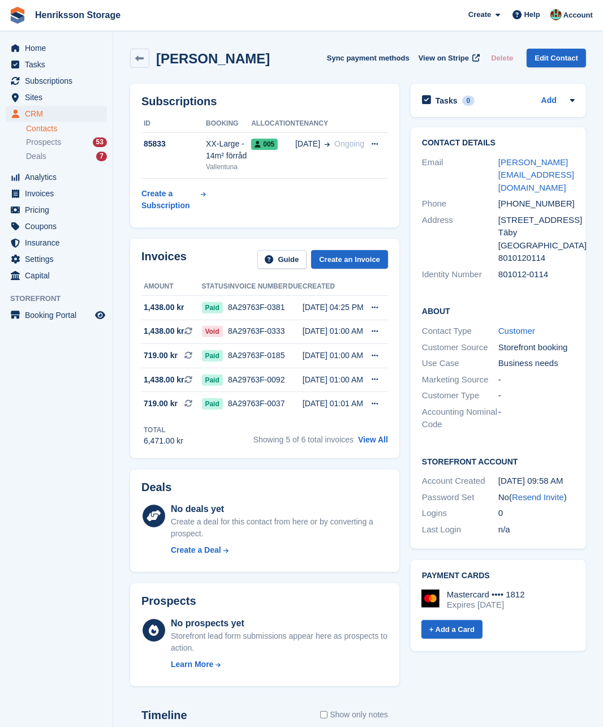
click at [507, 206] on div "+46765807580" at bounding box center [536, 203] width 76 height 13
copy div "+46765807580"
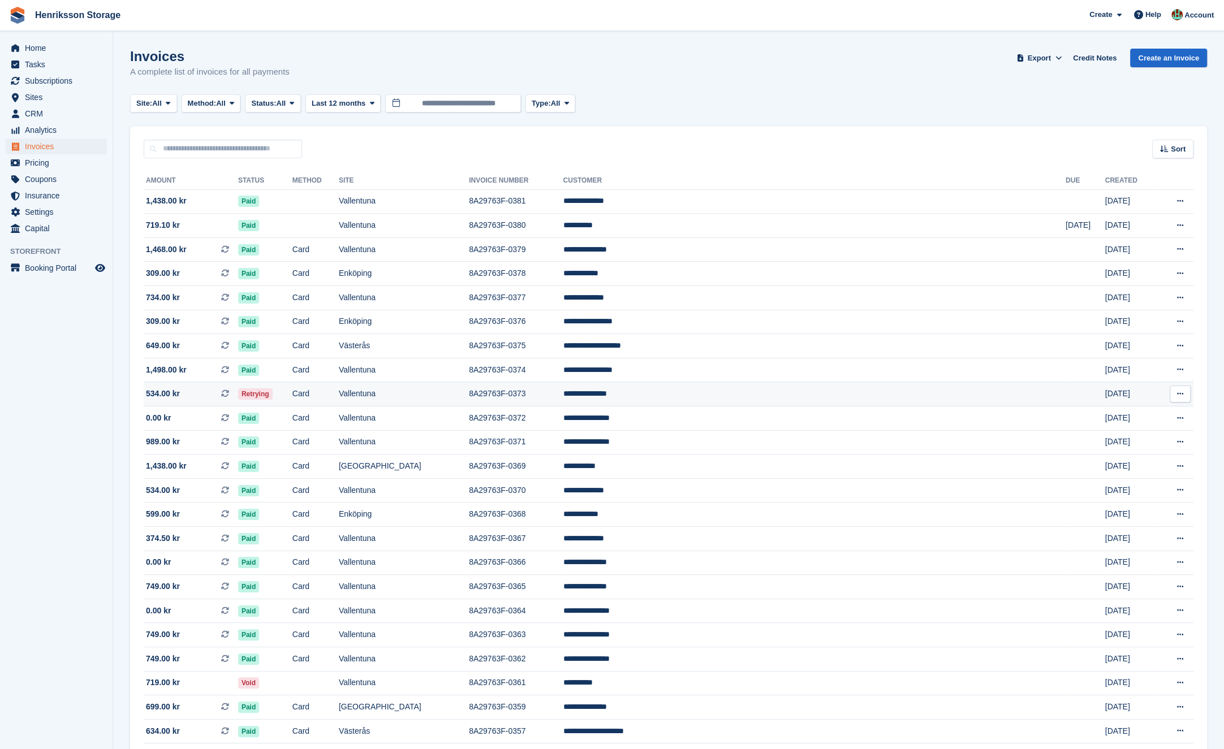
click at [339, 397] on td "Card" at bounding box center [315, 394] width 46 height 24
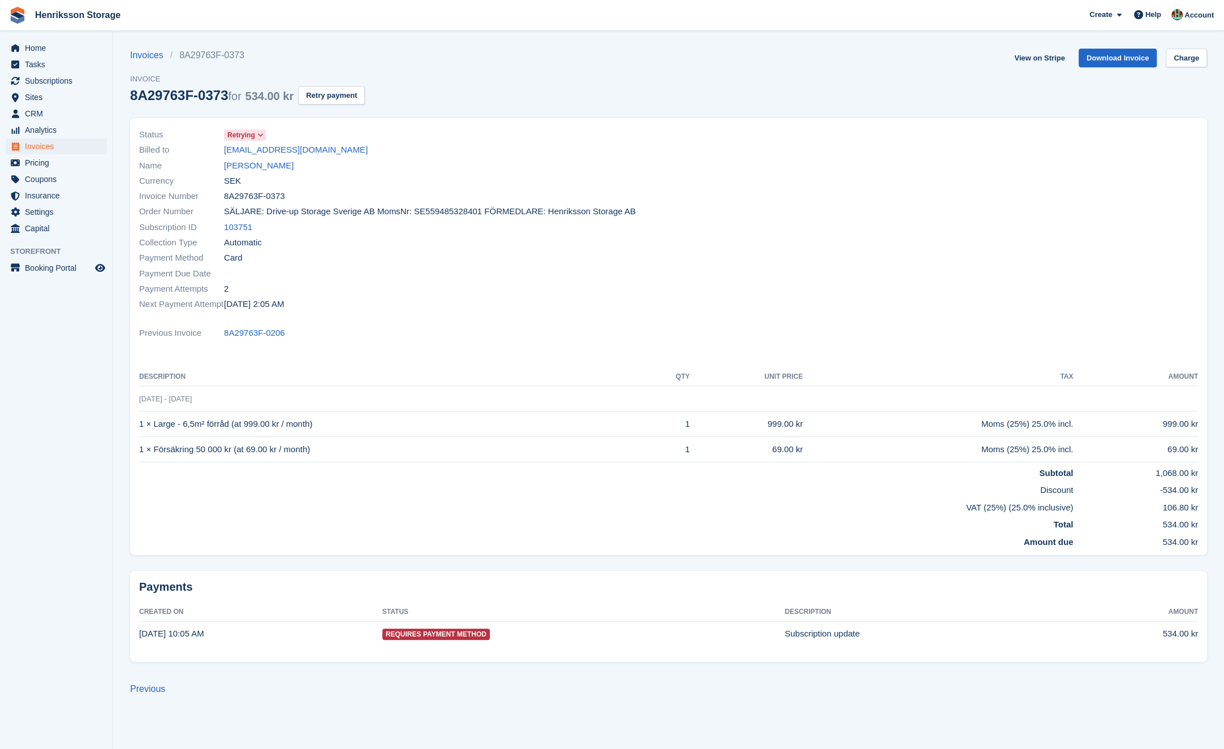
drag, startPoint x: 394, startPoint y: 347, endPoint x: 387, endPoint y: 348, distance: 6.3
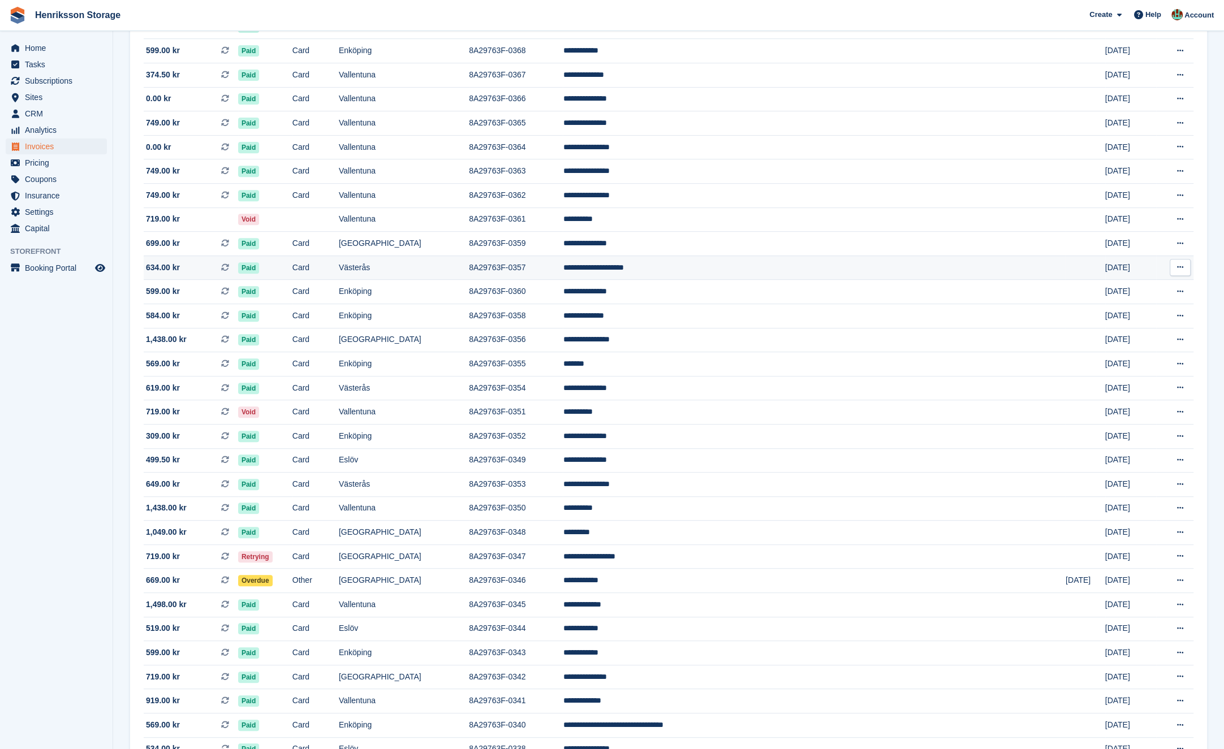
scroll to position [464, 0]
click at [339, 414] on td "Card" at bounding box center [315, 412] width 46 height 24
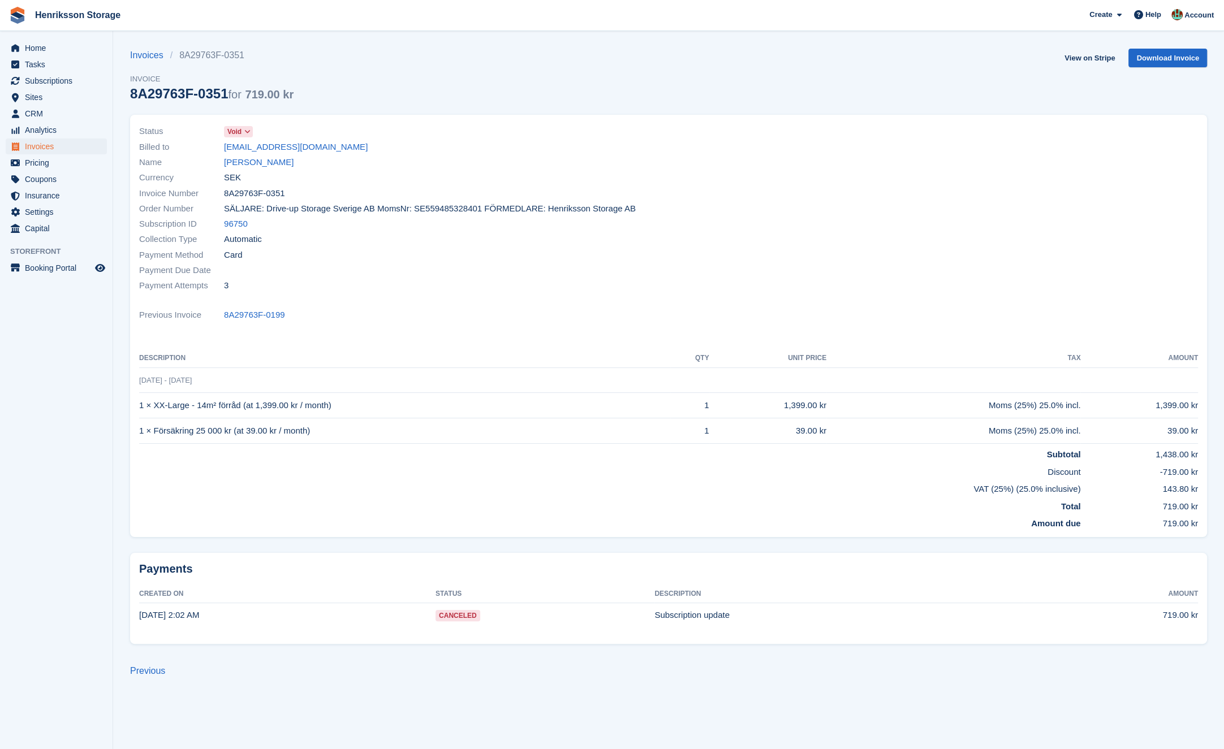
click at [250, 132] on icon at bounding box center [247, 131] width 6 height 7
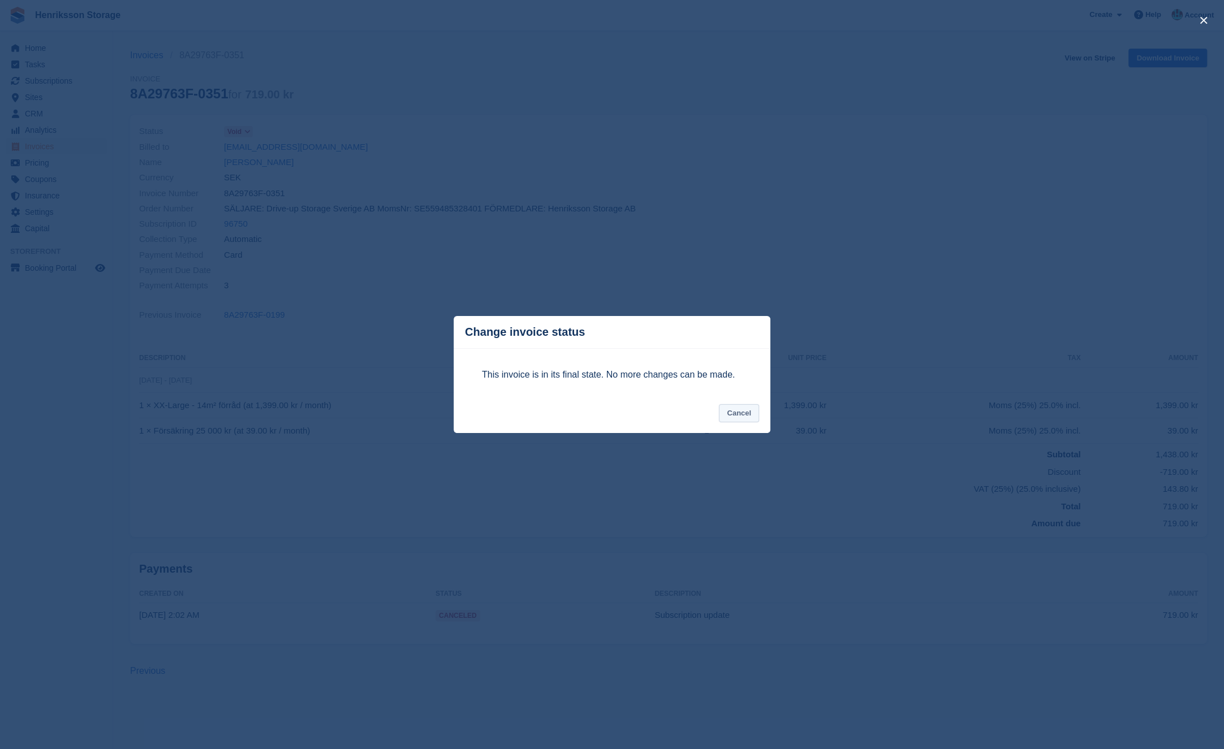
click at [736, 414] on button "Cancel" at bounding box center [739, 413] width 40 height 19
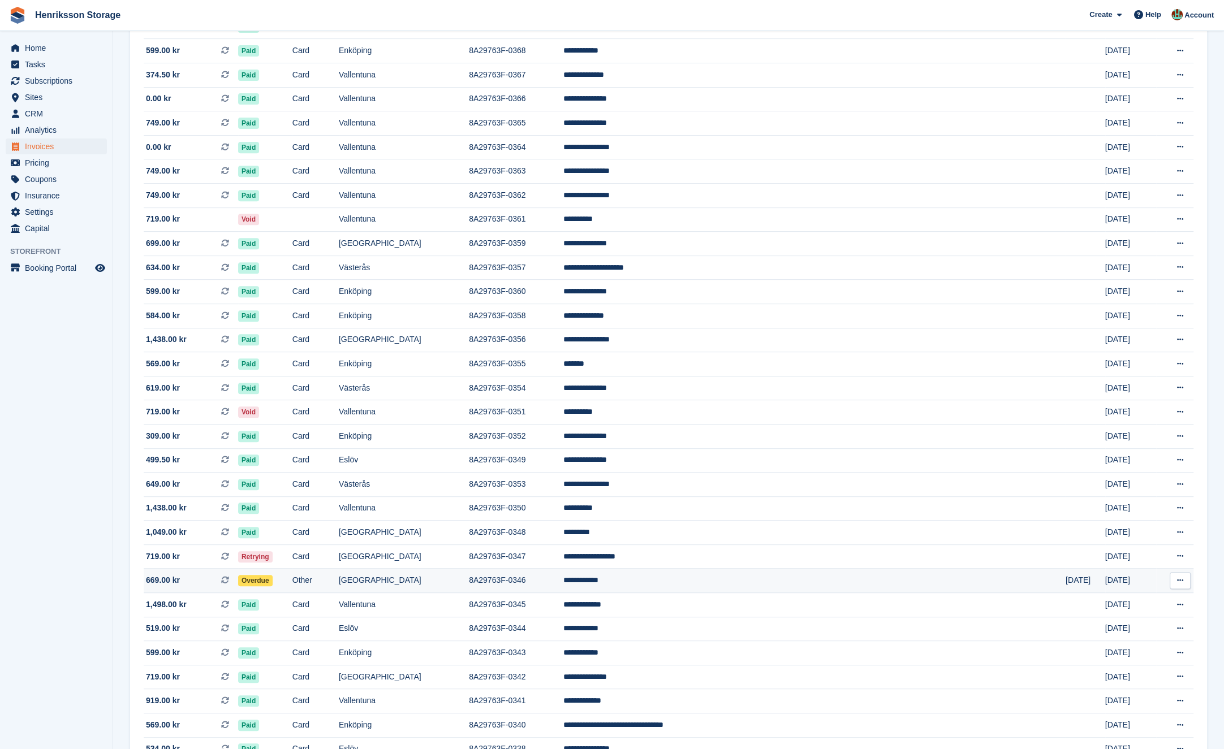
scroll to position [465, 0]
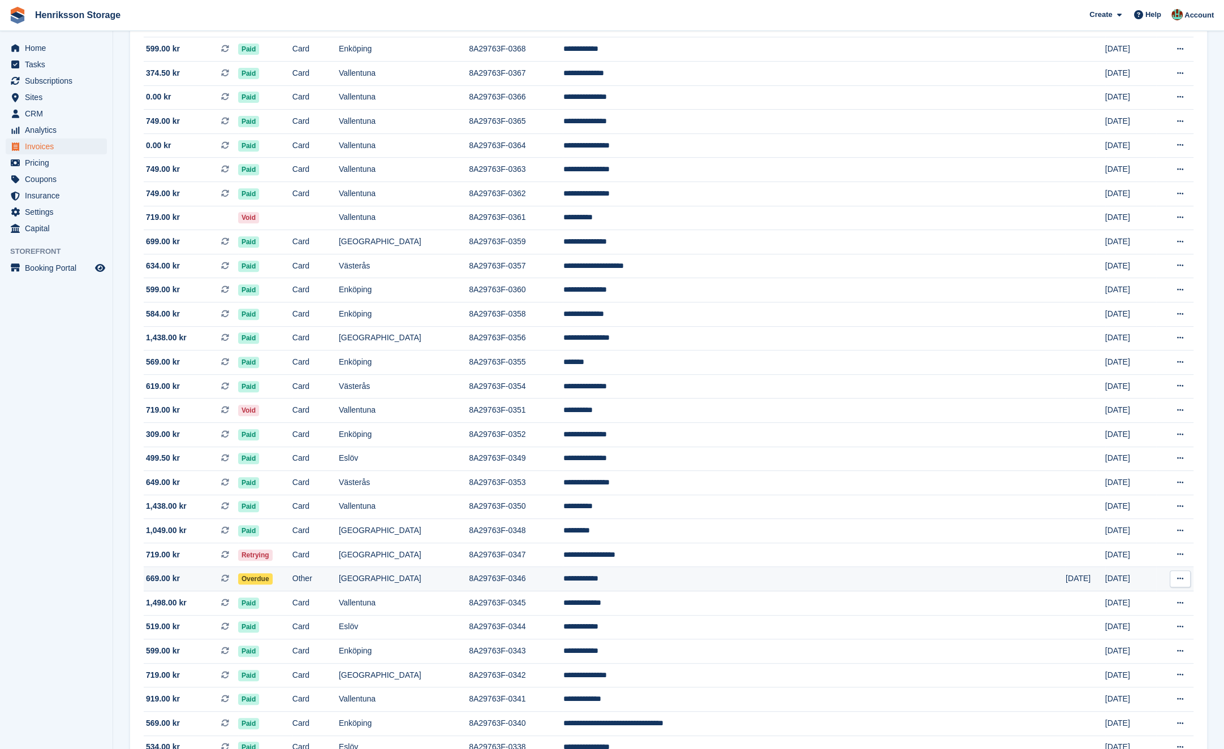
click at [1177, 582] on icon at bounding box center [1180, 578] width 6 height 7
click at [273, 575] on span "Overdue" at bounding box center [255, 578] width 34 height 11
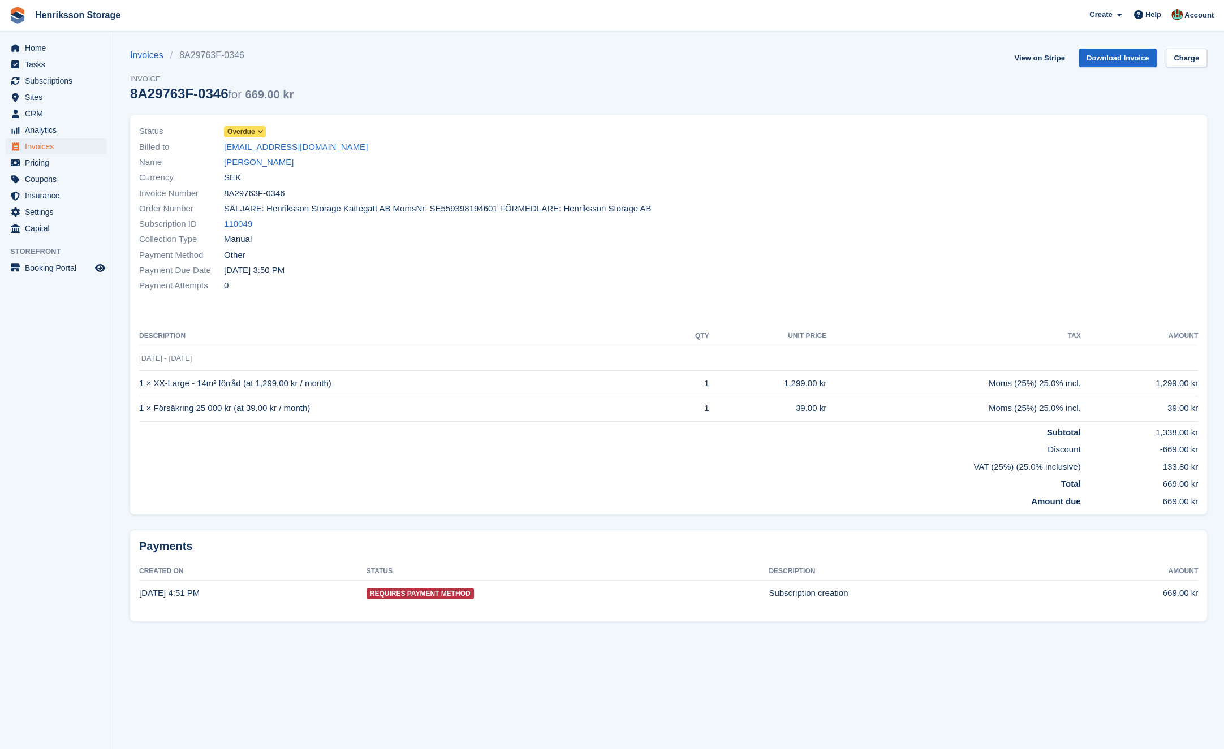
click at [262, 131] on icon at bounding box center [260, 131] width 6 height 7
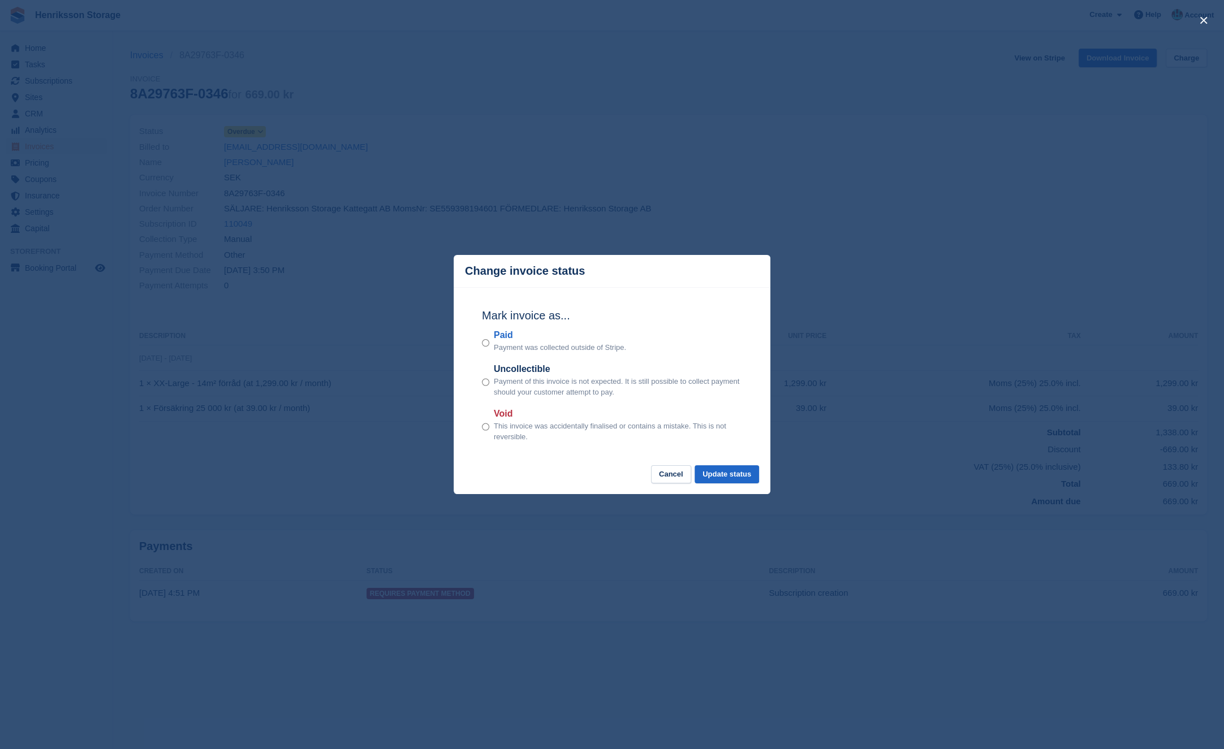
click at [624, 191] on div "close" at bounding box center [612, 374] width 1224 height 749
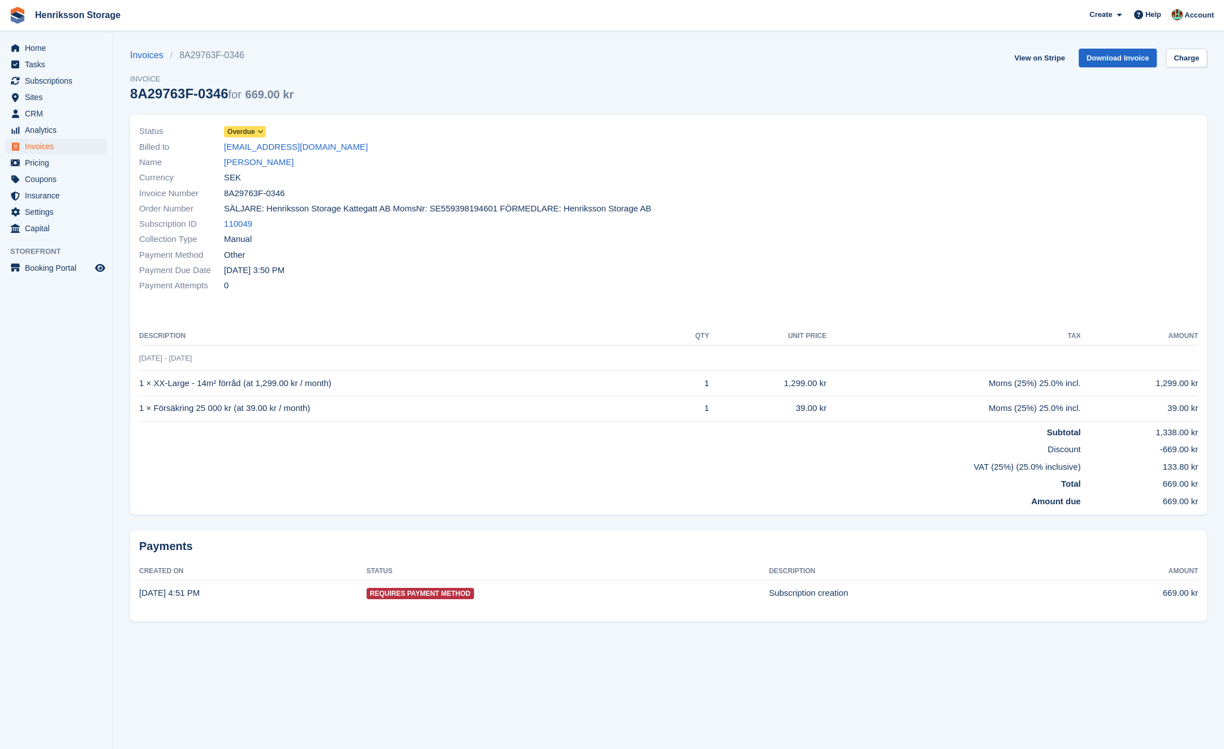
click at [263, 132] on icon at bounding box center [260, 131] width 6 height 7
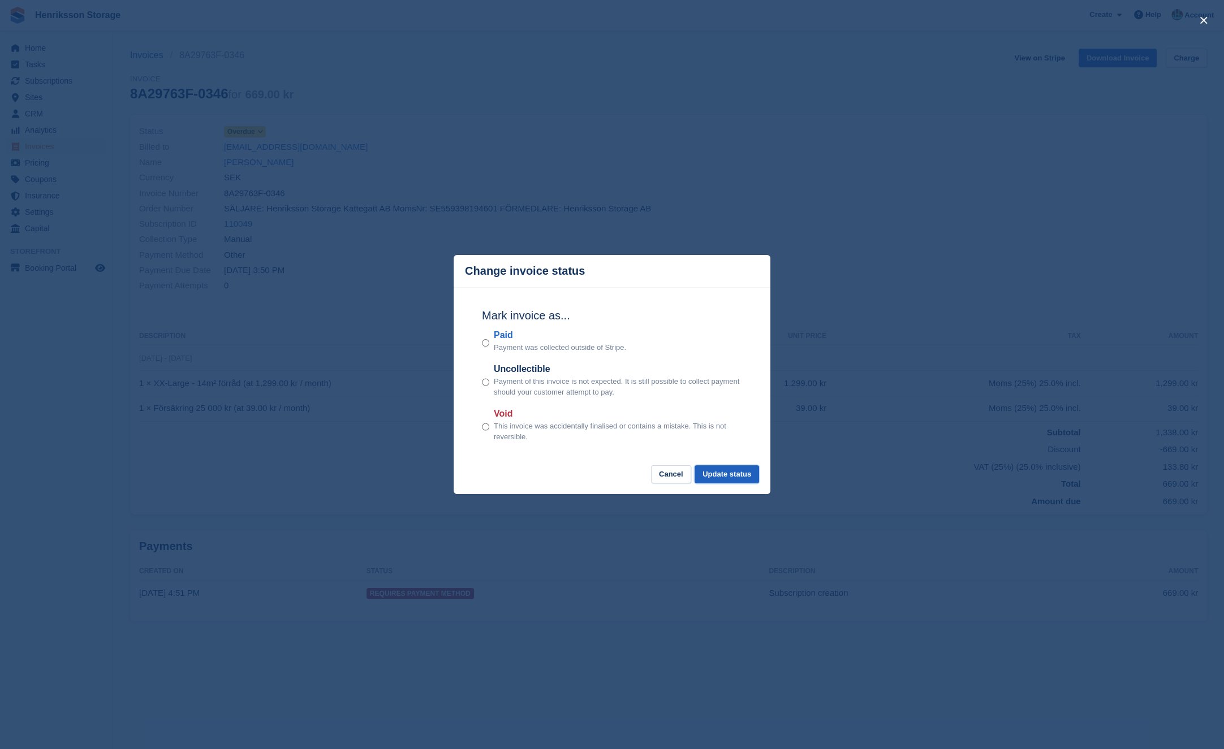
click at [716, 470] on button "Update status" at bounding box center [726, 474] width 64 height 19
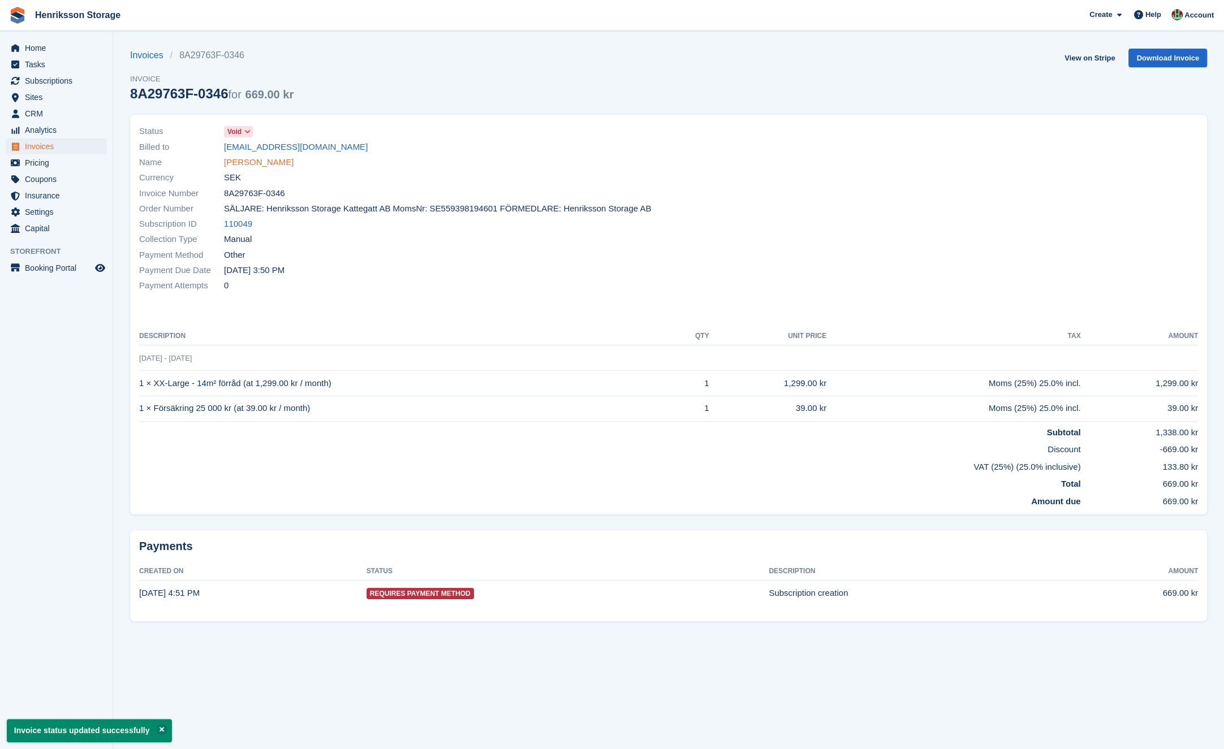
click at [245, 161] on link "Ranko Banjac" at bounding box center [259, 162] width 70 height 13
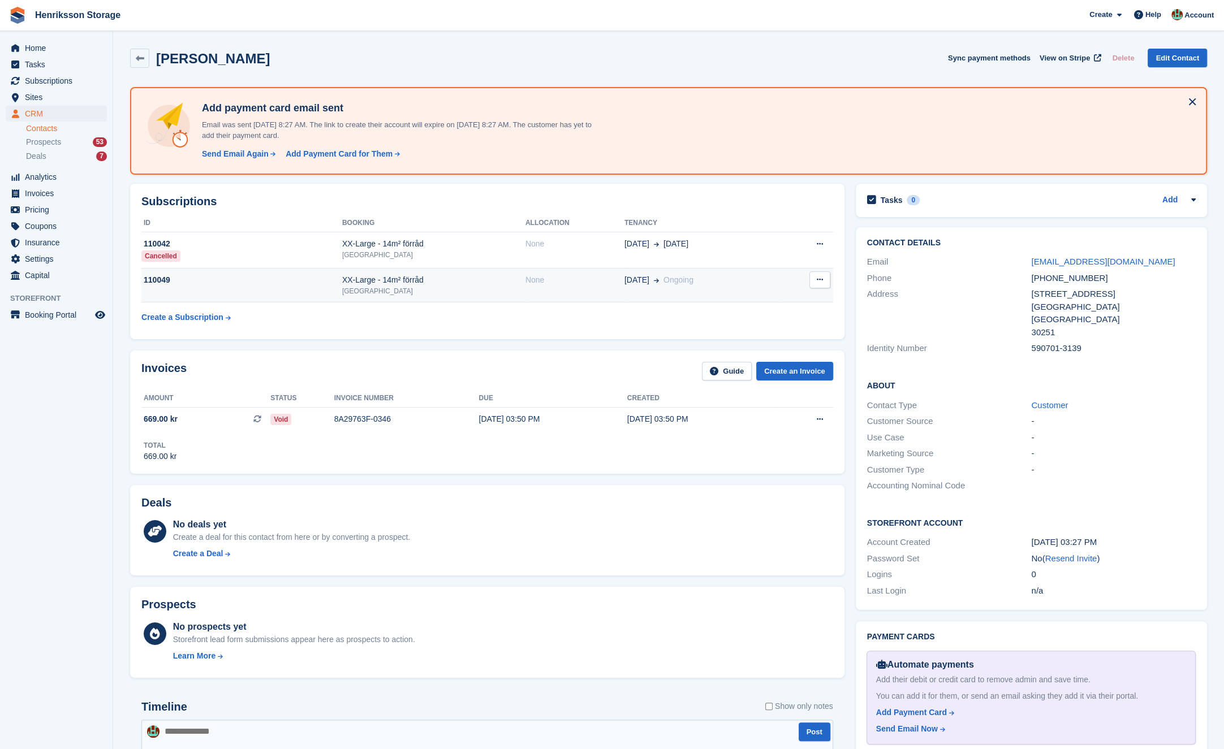
click at [831, 279] on td "Cancel subscription" at bounding box center [805, 285] width 53 height 34
click at [818, 280] on icon at bounding box center [819, 279] width 6 height 7
click at [760, 298] on p "Cancel subscription" at bounding box center [776, 302] width 98 height 15
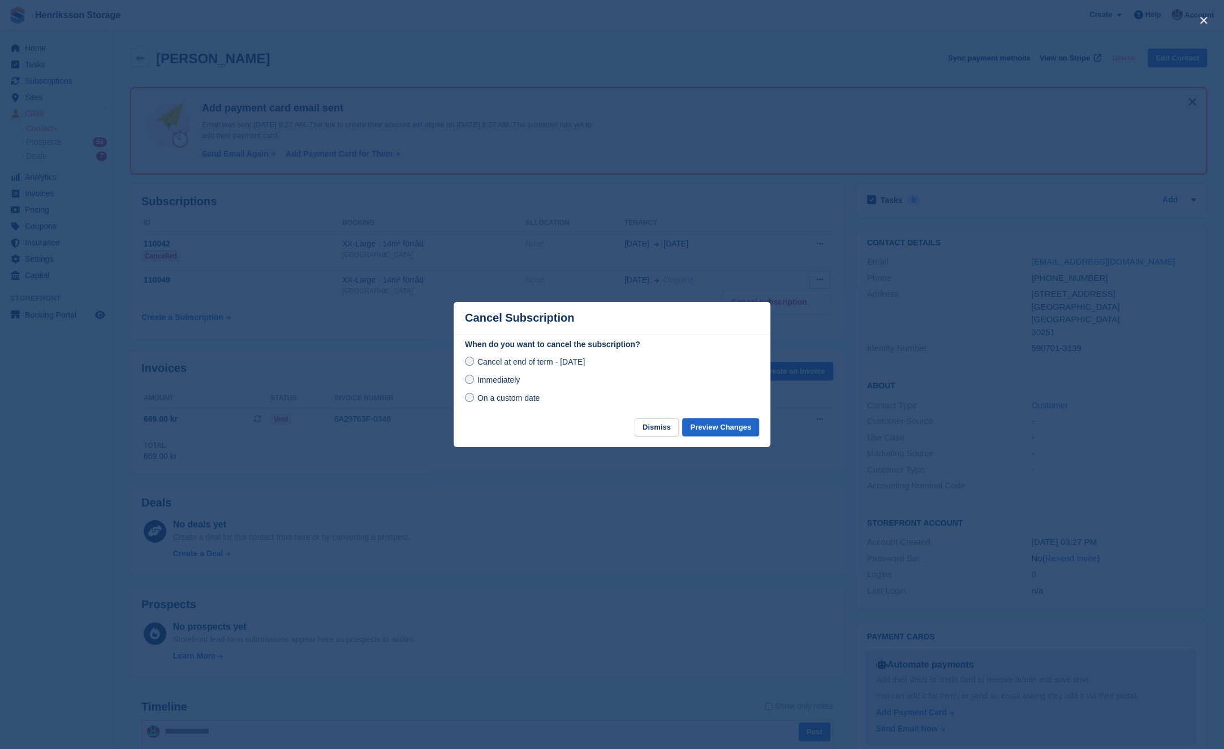
click at [503, 382] on span "Immediately" at bounding box center [498, 379] width 42 height 9
click at [737, 430] on button "Preview Changes" at bounding box center [720, 427] width 77 height 19
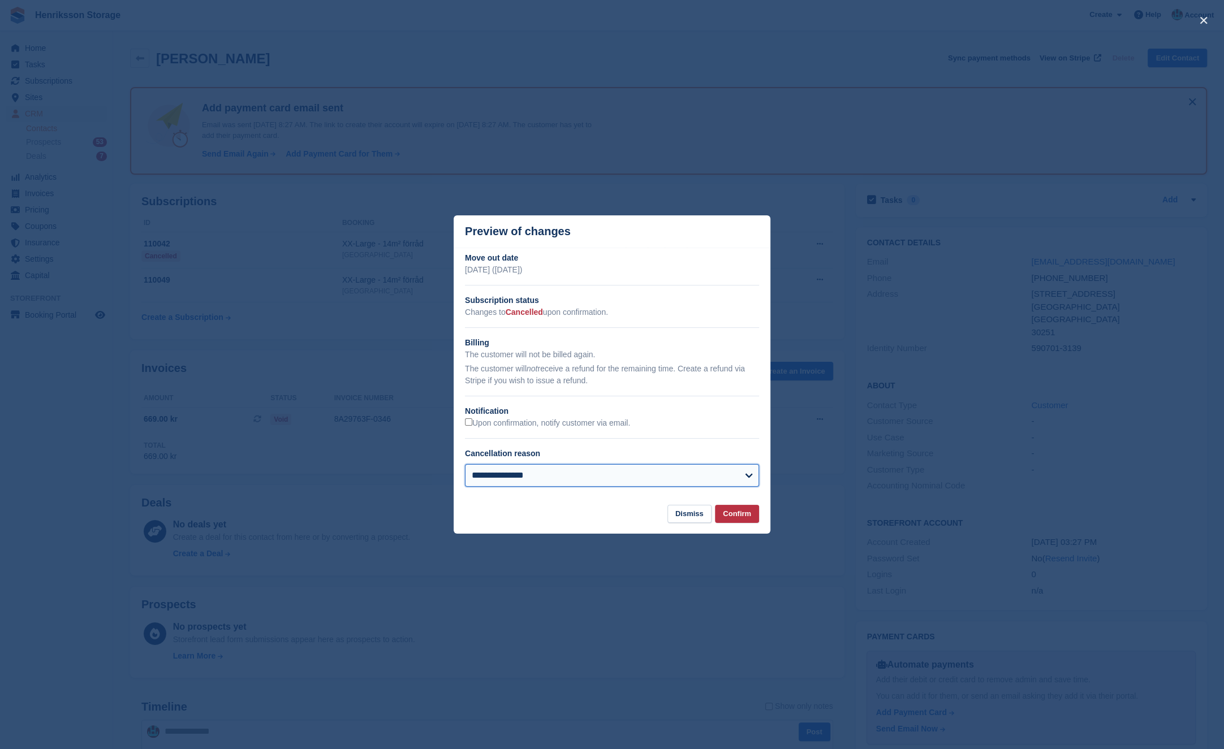
click at [647, 473] on select "**********" at bounding box center [612, 475] width 294 height 23
click at [465, 464] on select "**********" at bounding box center [612, 475] width 294 height 23
click at [463, 419] on div "**********" at bounding box center [611, 374] width 317 height 244
click at [509, 473] on select "**********" at bounding box center [612, 475] width 294 height 23
select select "*******"
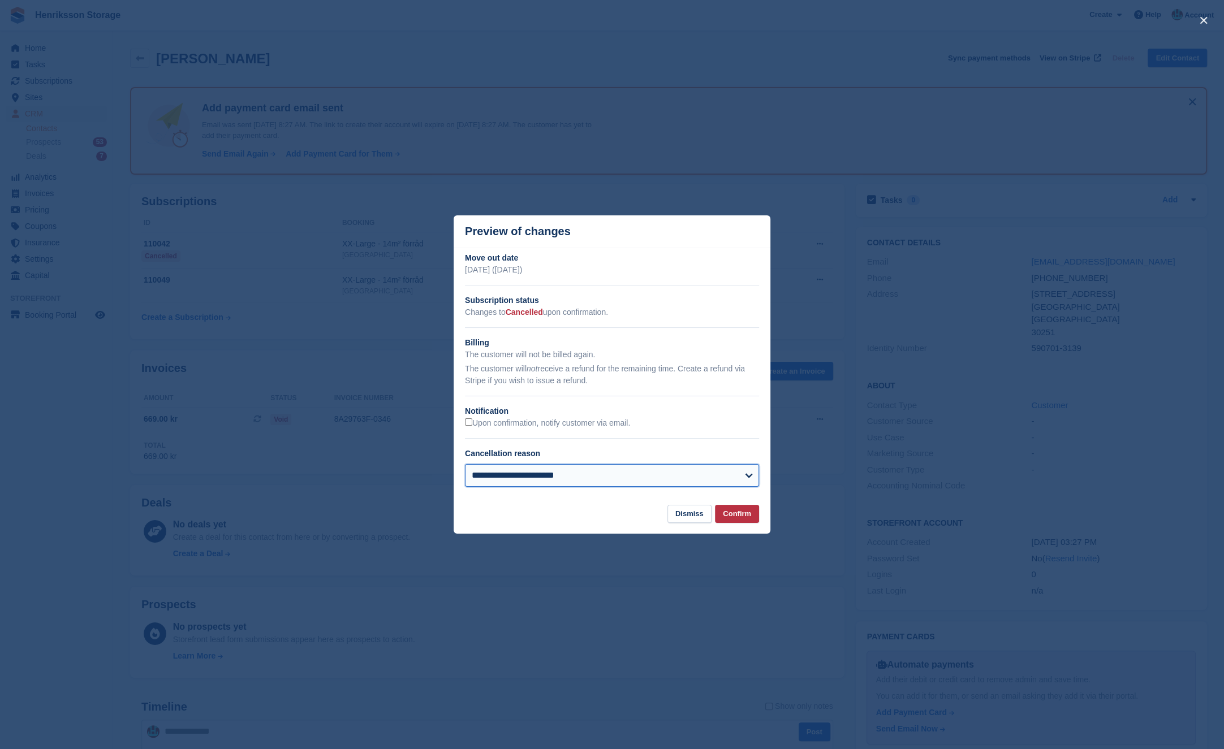
click at [465, 464] on select "**********" at bounding box center [612, 475] width 294 height 23
click at [742, 516] on button "Confirm" at bounding box center [737, 514] width 44 height 19
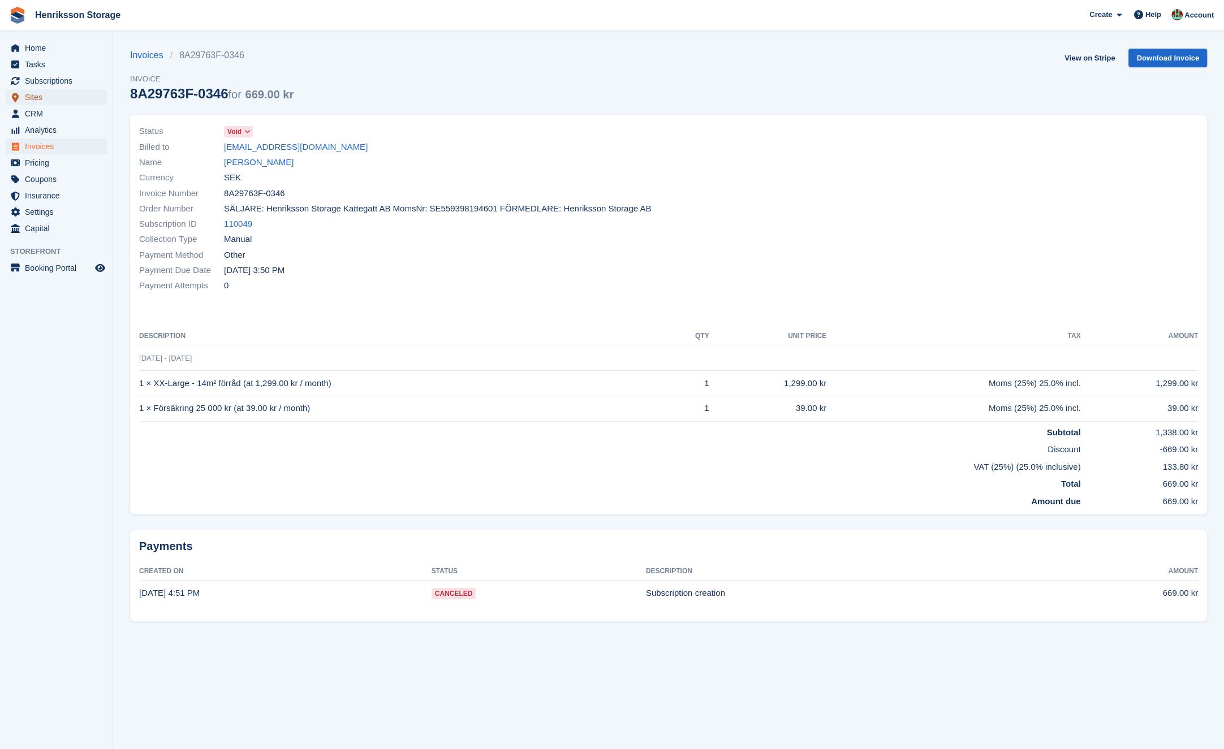
click at [54, 99] on span "Sites" at bounding box center [59, 97] width 68 height 16
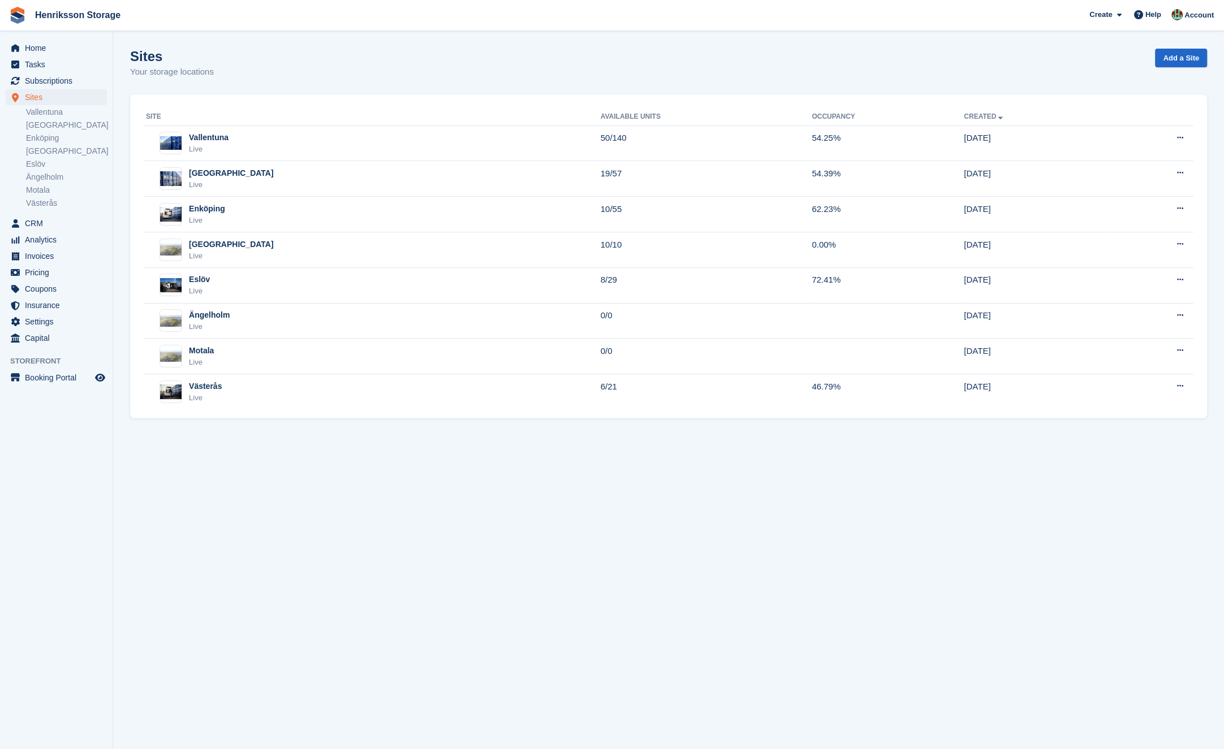
click at [293, 500] on section "Sites Your storage locations Add a Site Site Available Units Occupancy Created …" at bounding box center [668, 374] width 1111 height 749
drag, startPoint x: 410, startPoint y: 479, endPoint x: 382, endPoint y: 483, distance: 28.0
click at [409, 481] on section "Sites Your storage locations Add a Site Site Available Units Occupancy Created …" at bounding box center [668, 374] width 1111 height 749
